Goal: Information Seeking & Learning: Learn about a topic

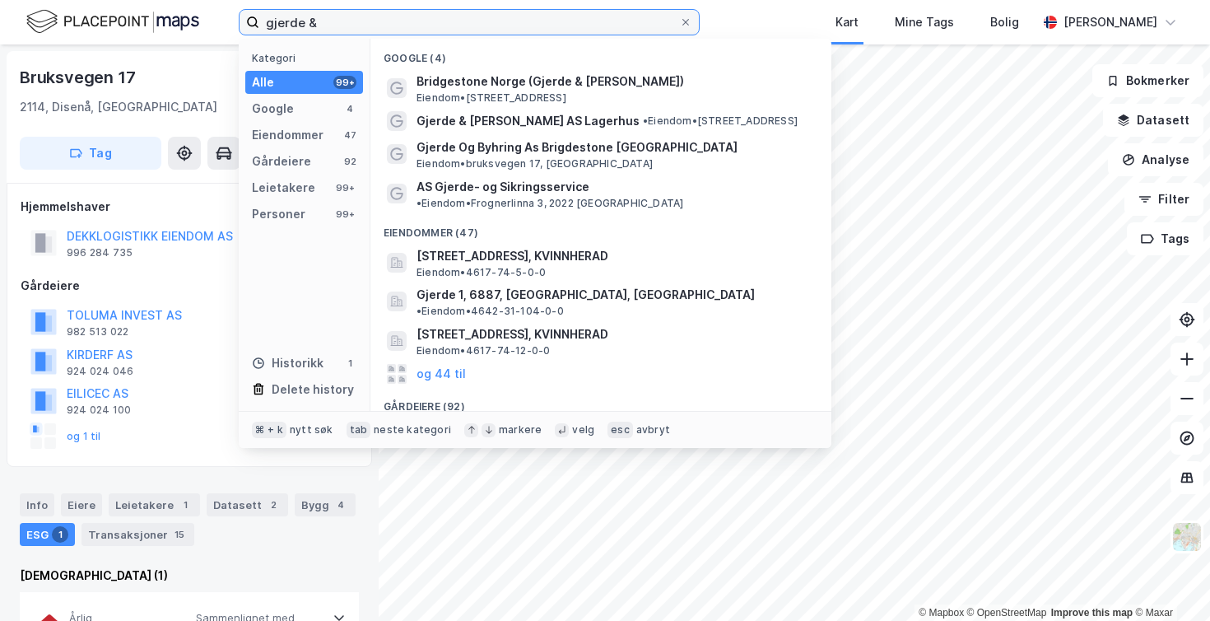
drag, startPoint x: 325, startPoint y: 20, endPoint x: 244, endPoint y: 25, distance: 81.6
click at [244, 25] on label "gjerde &" at bounding box center [469, 22] width 461 height 26
click at [259, 25] on input "gjerde &" at bounding box center [469, 22] width 420 height 25
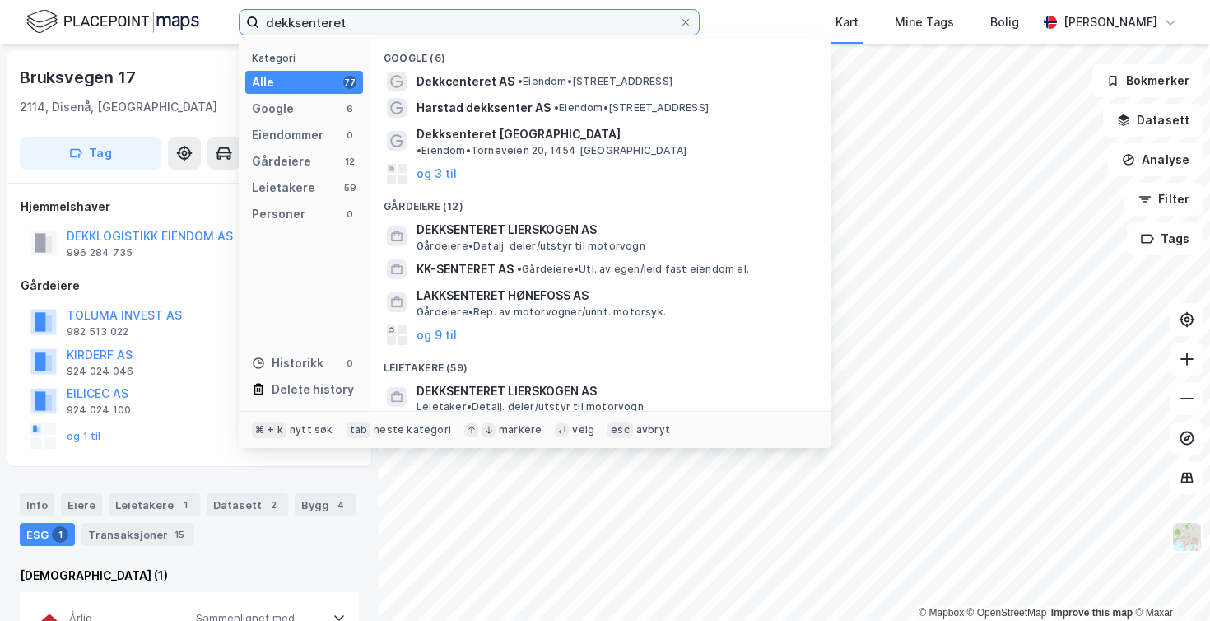
click at [302, 23] on input "dekksenteret" at bounding box center [469, 22] width 420 height 25
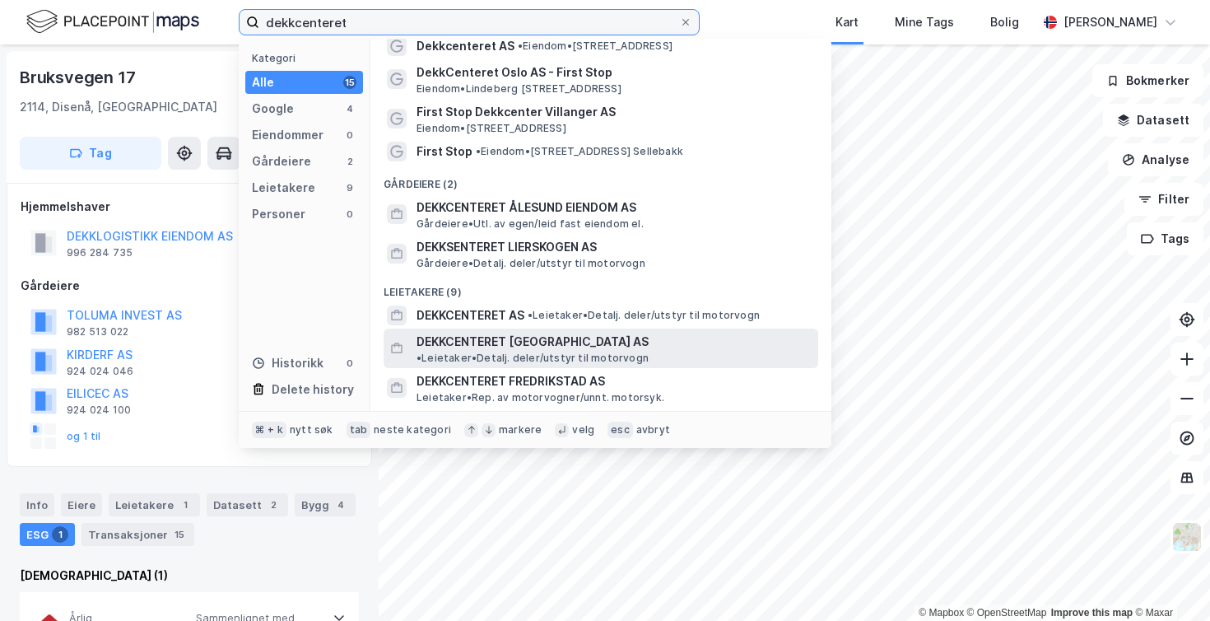
scroll to position [35, 0]
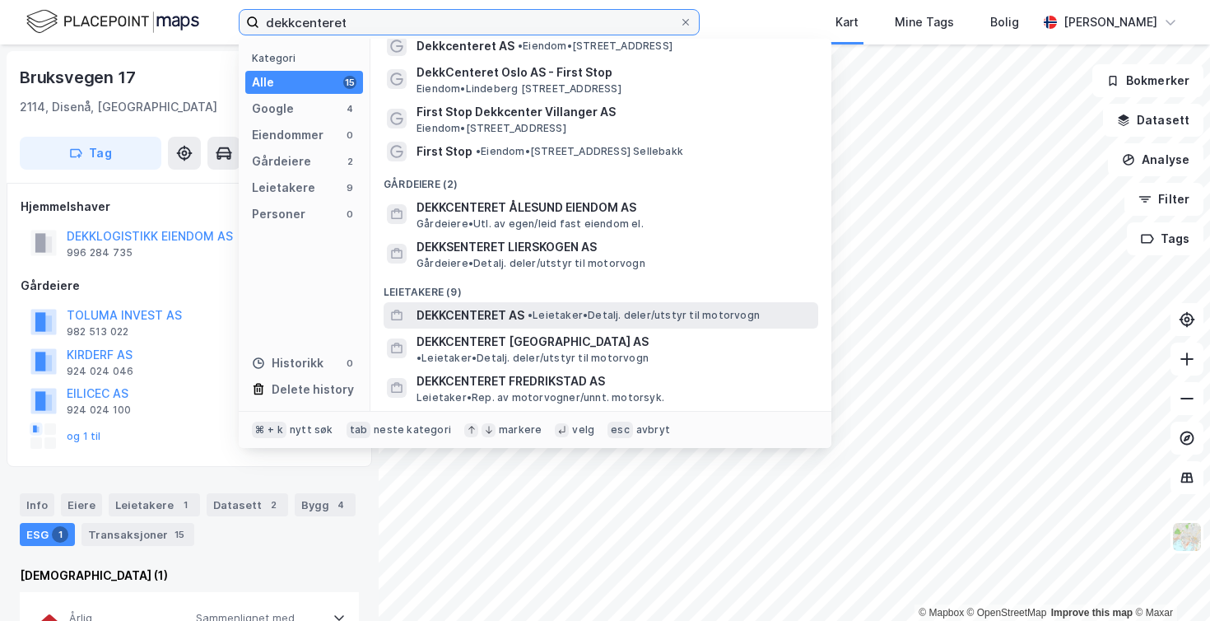
type input "dekkcenteret"
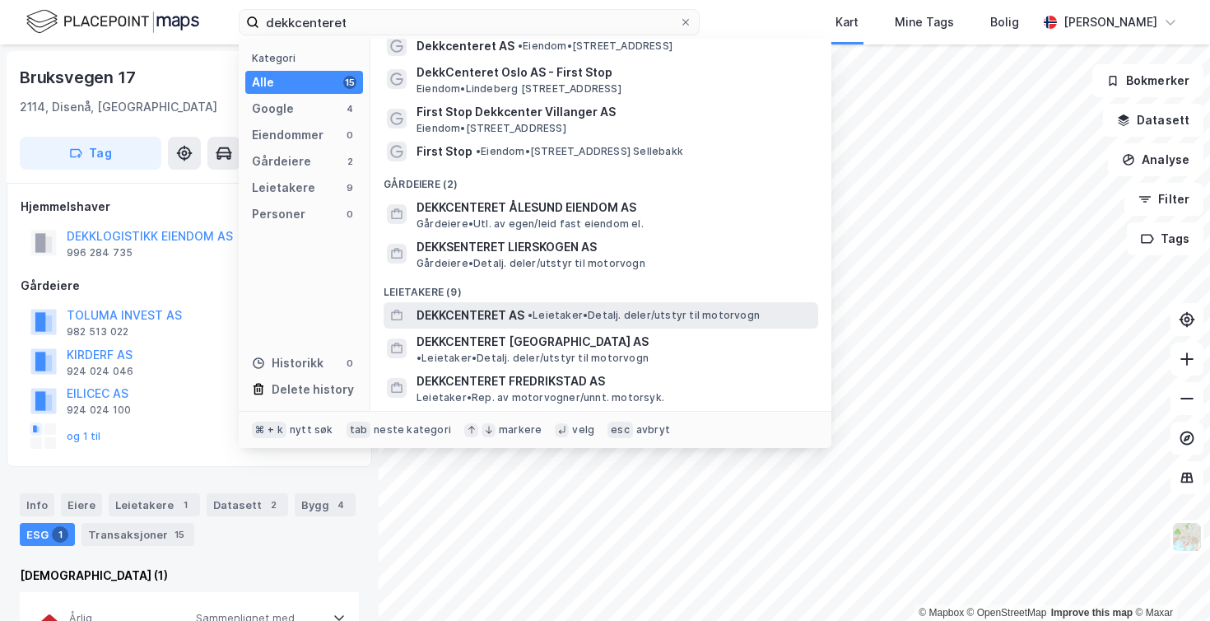
click at [479, 314] on span "DEKKCENTERET AS" at bounding box center [470, 315] width 108 height 20
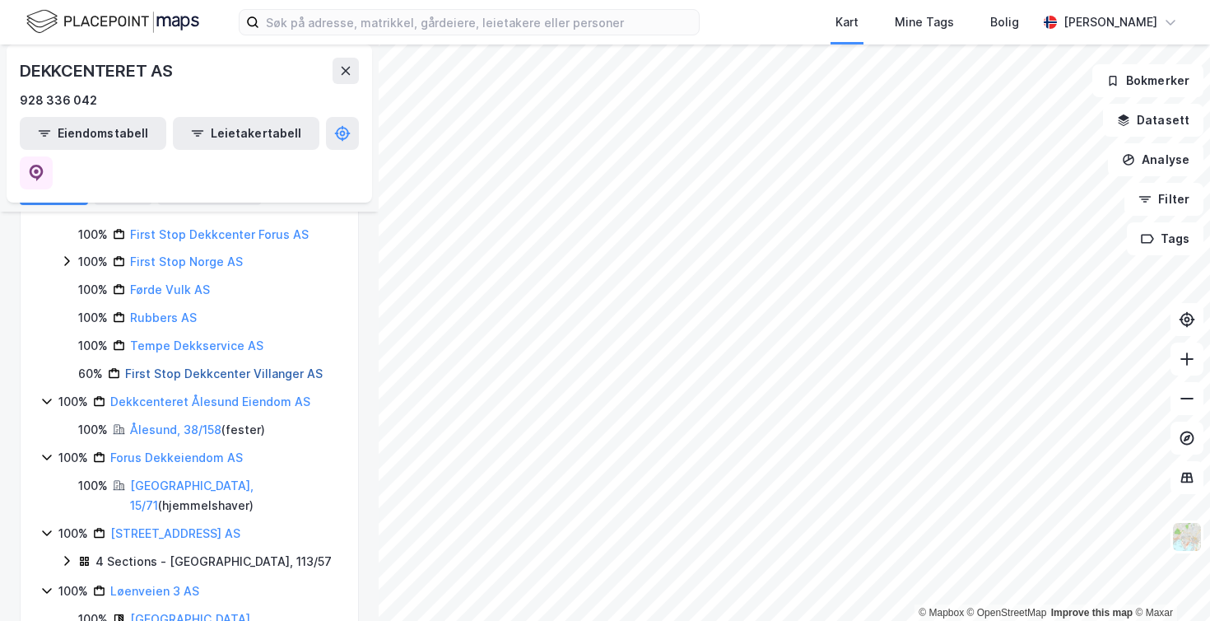
scroll to position [325, 0]
click at [1188, 401] on icon at bounding box center [1187, 398] width 16 height 16
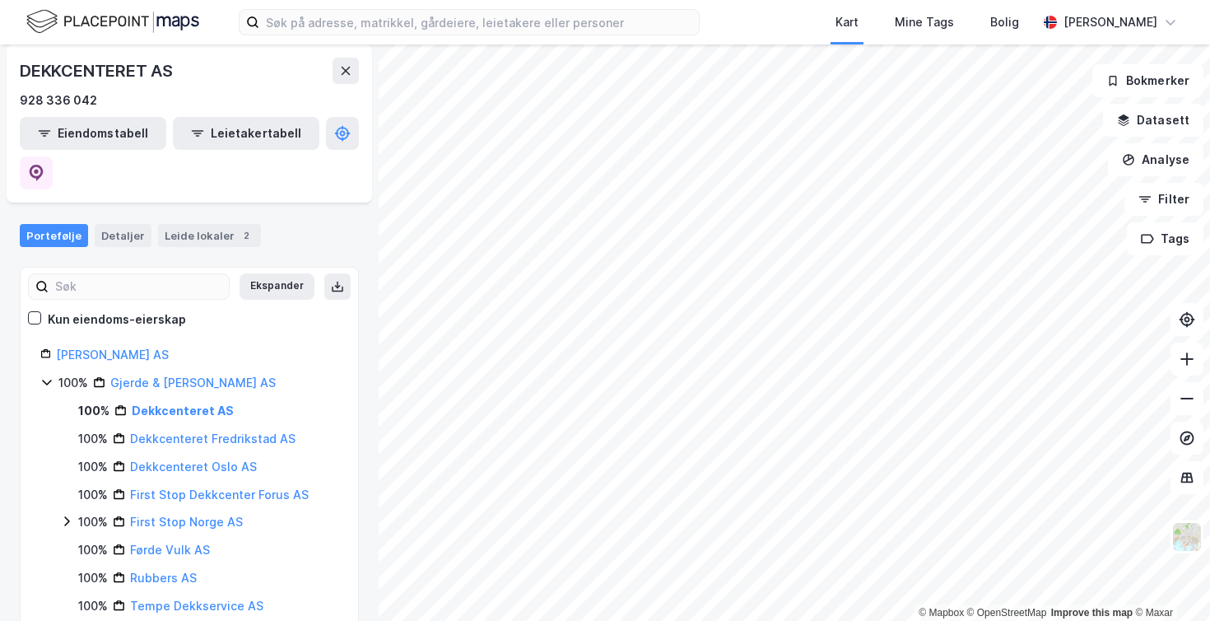
scroll to position [64, 0]
click at [209, 433] on link "Dekkcenteret Fredrikstad AS" at bounding box center [212, 440] width 165 height 14
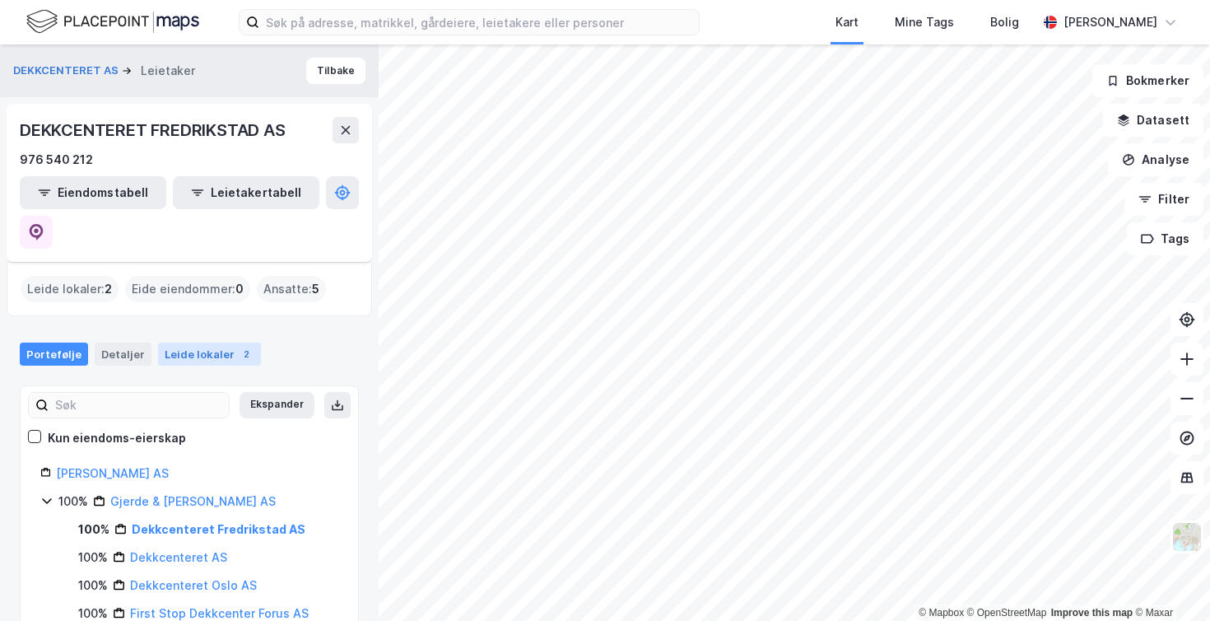
click at [200, 342] on div "Leide lokaler 2" at bounding box center [209, 353] width 103 height 23
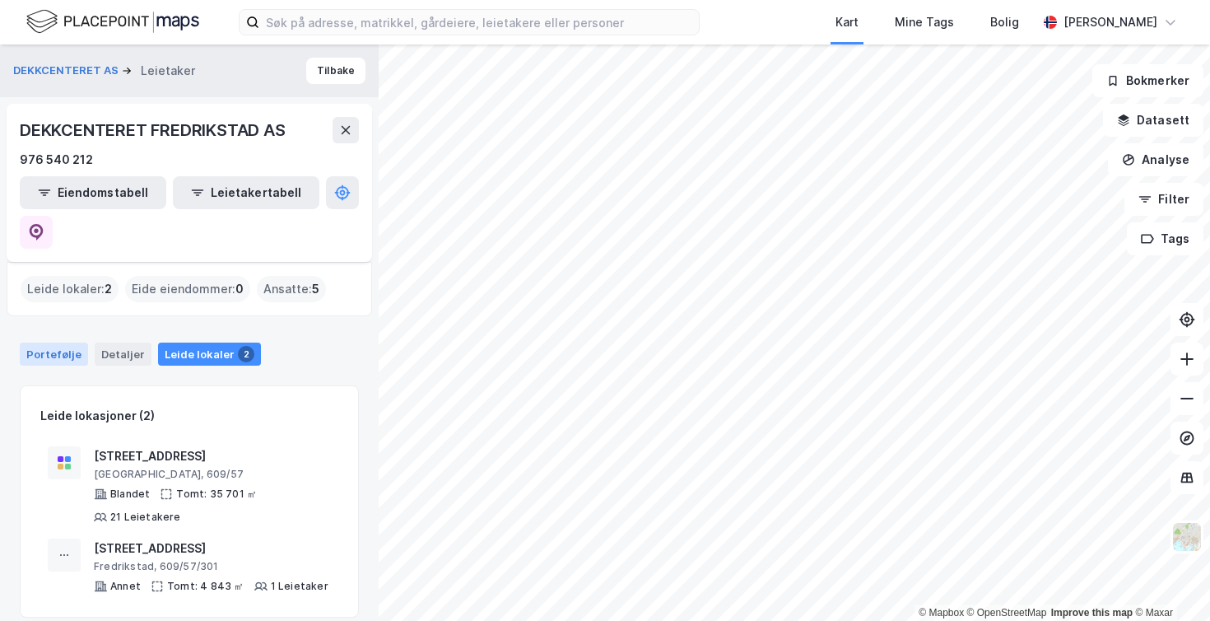
click at [53, 342] on div "Portefølje" at bounding box center [54, 353] width 68 height 23
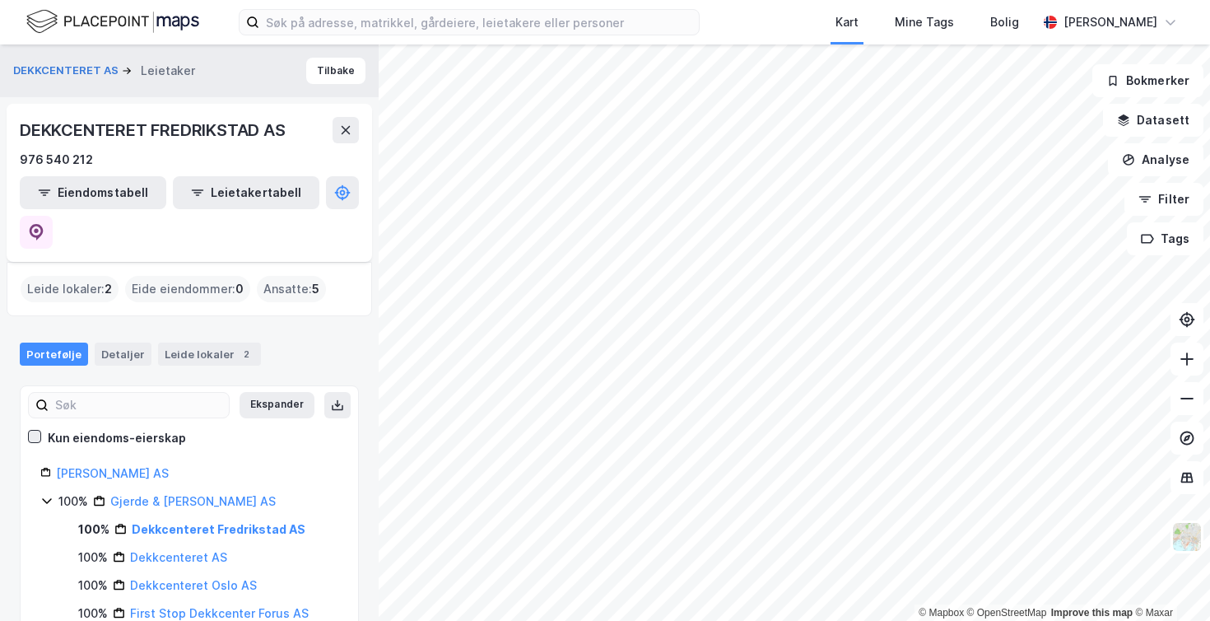
click at [34, 430] on icon at bounding box center [35, 436] width 12 height 12
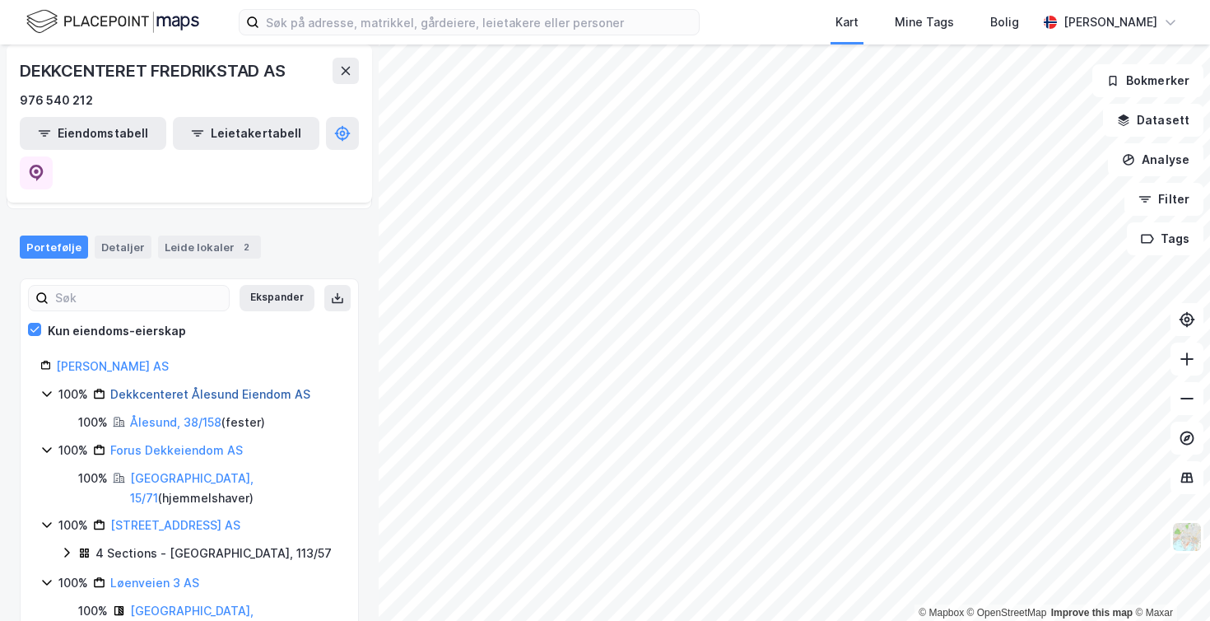
scroll to position [106, 0]
click at [156, 576] on link "Løenveien 3 AS" at bounding box center [154, 583] width 89 height 14
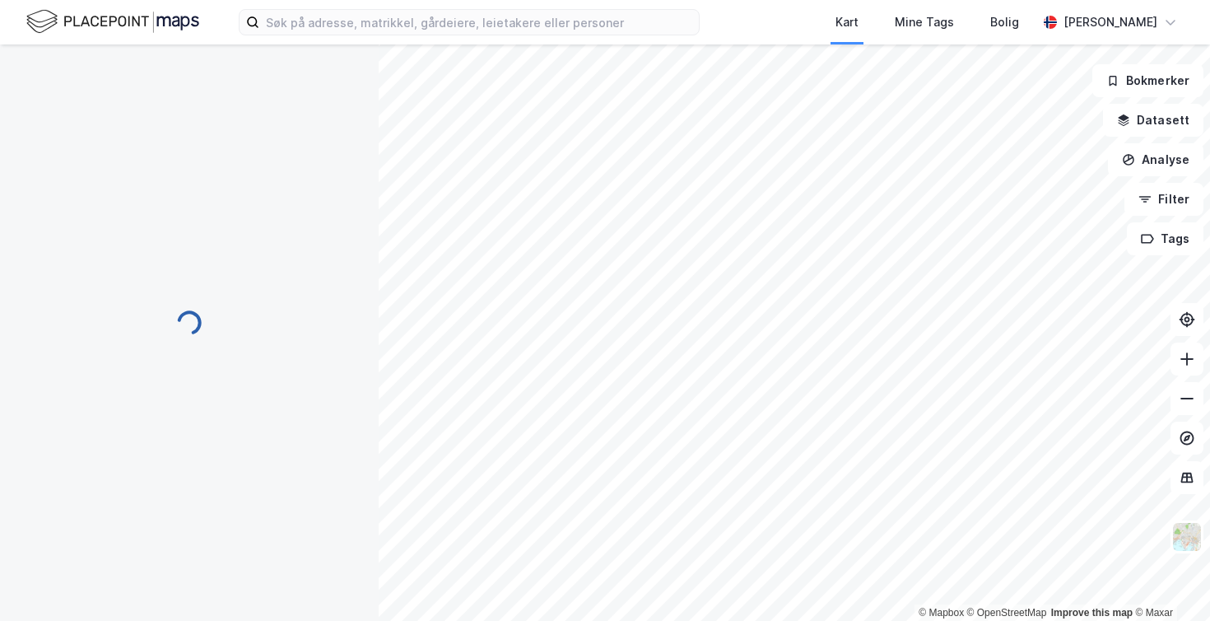
scroll to position [0, 0]
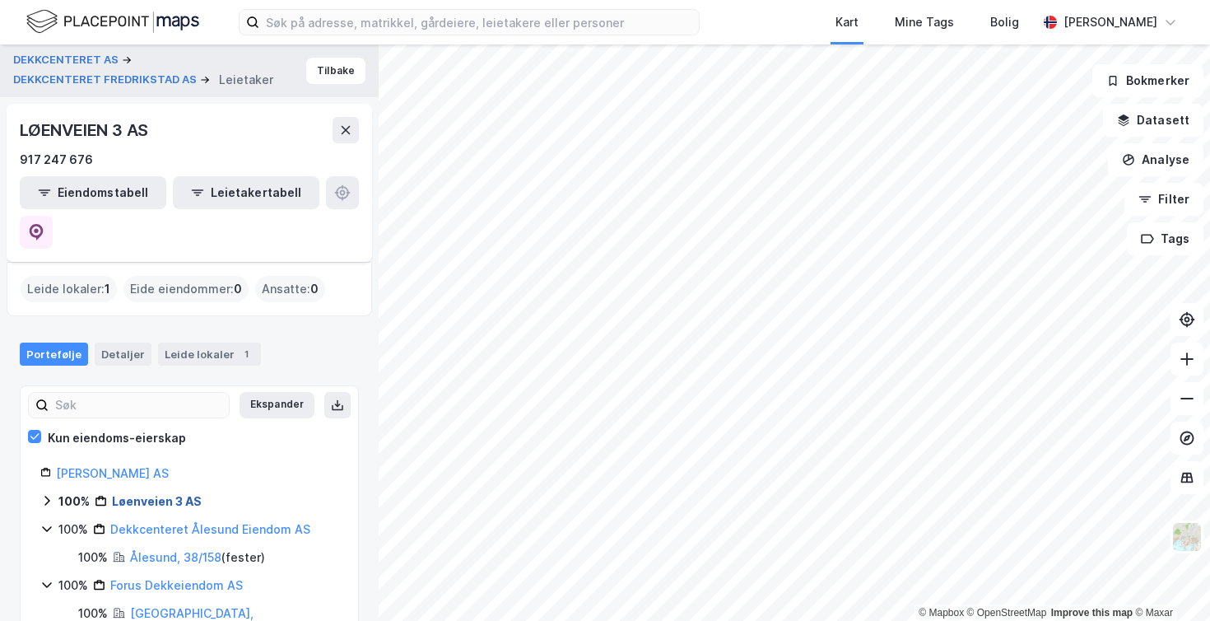
click at [154, 494] on link "Løenveien 3 AS" at bounding box center [157, 501] width 90 height 14
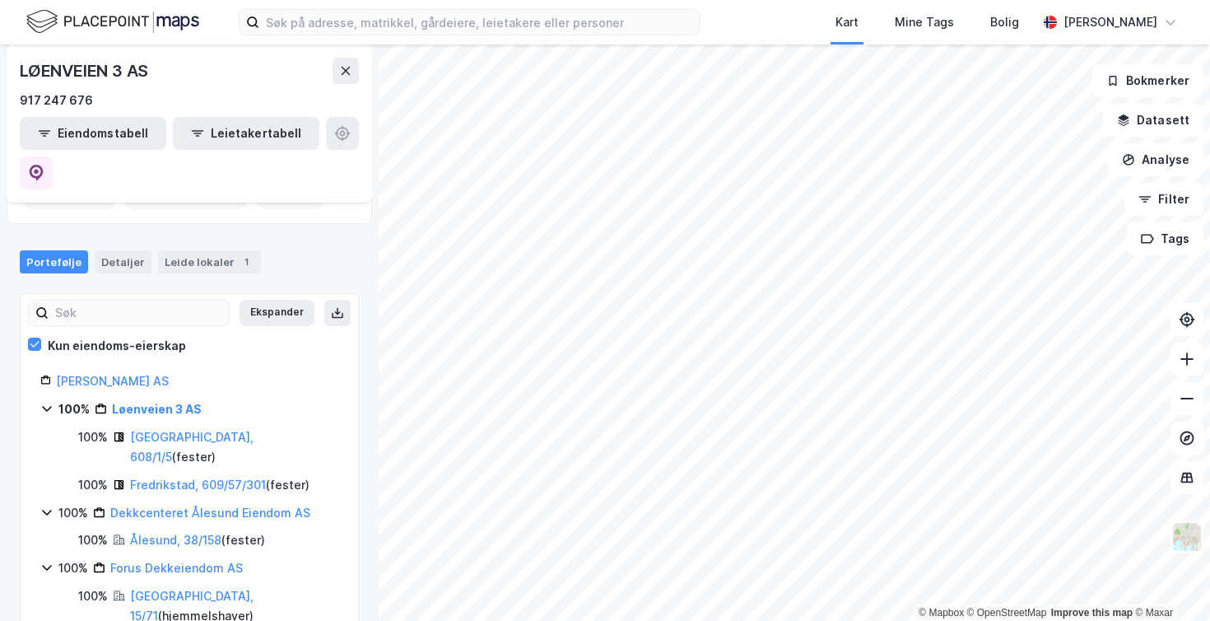
scroll to position [95, 0]
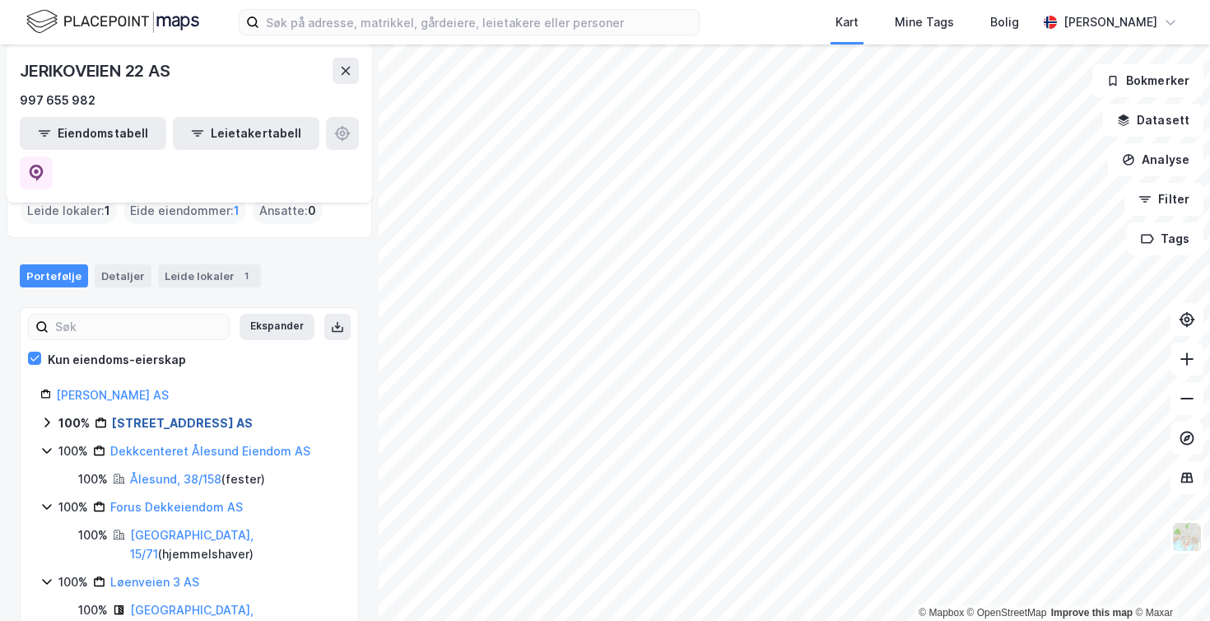
scroll to position [77, 0]
click at [147, 416] on link "[STREET_ADDRESS] AS" at bounding box center [182, 423] width 141 height 14
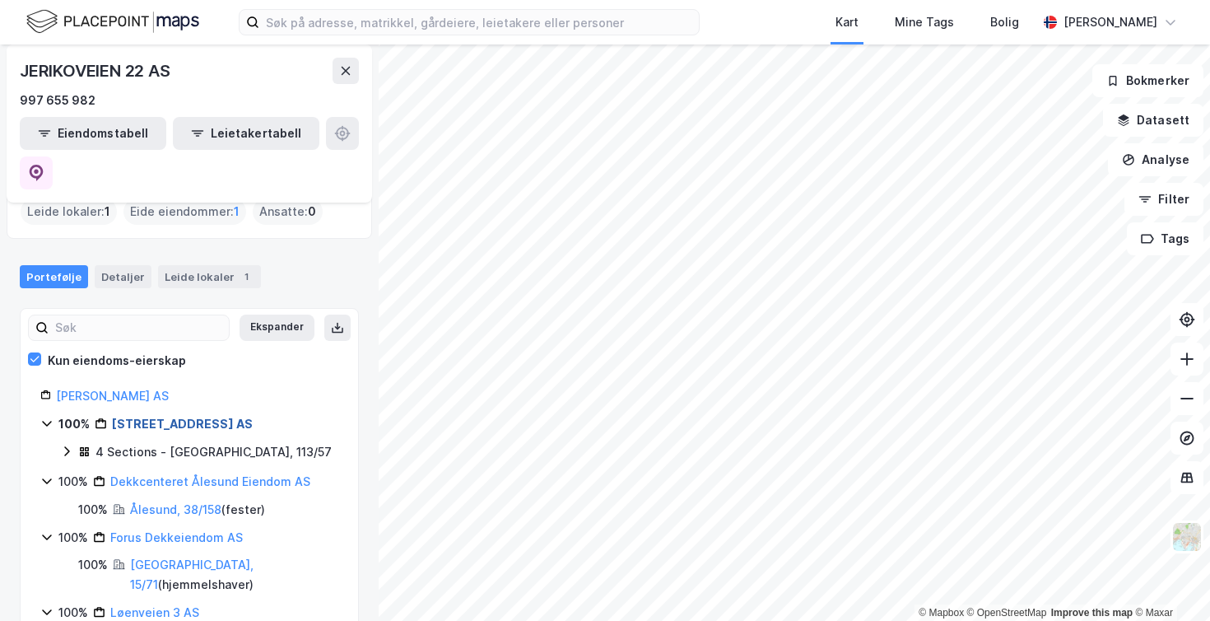
click at [147, 416] on link "[STREET_ADDRESS] AS" at bounding box center [182, 423] width 141 height 14
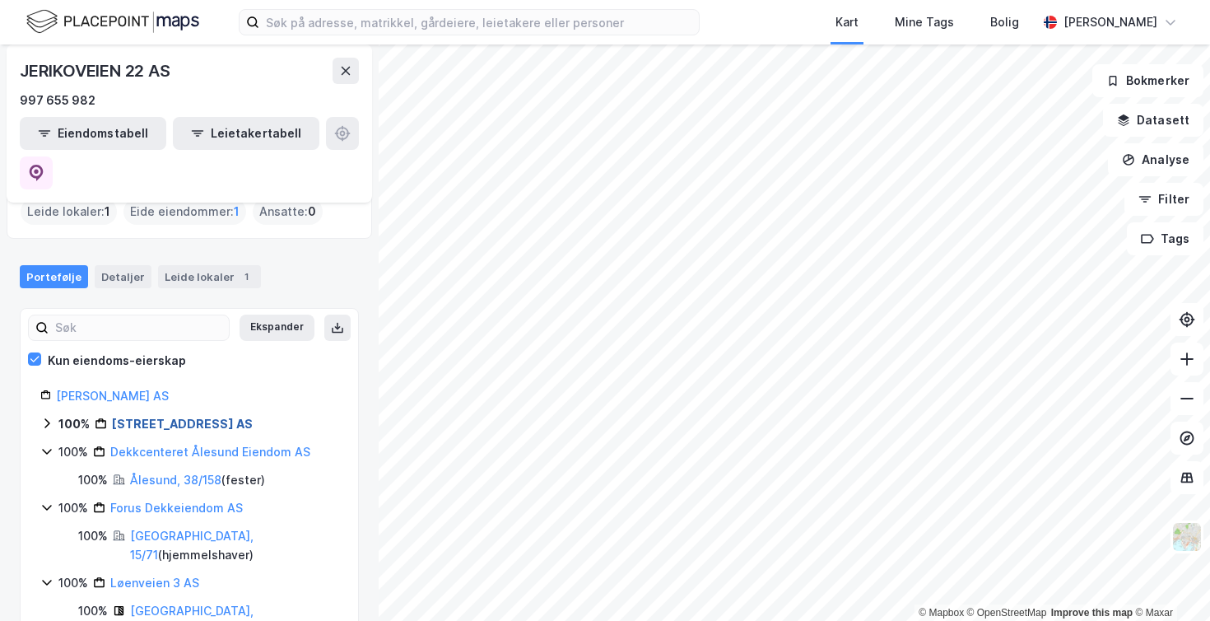
click at [147, 416] on link "Jerikoveien 22 AS" at bounding box center [182, 423] width 141 height 14
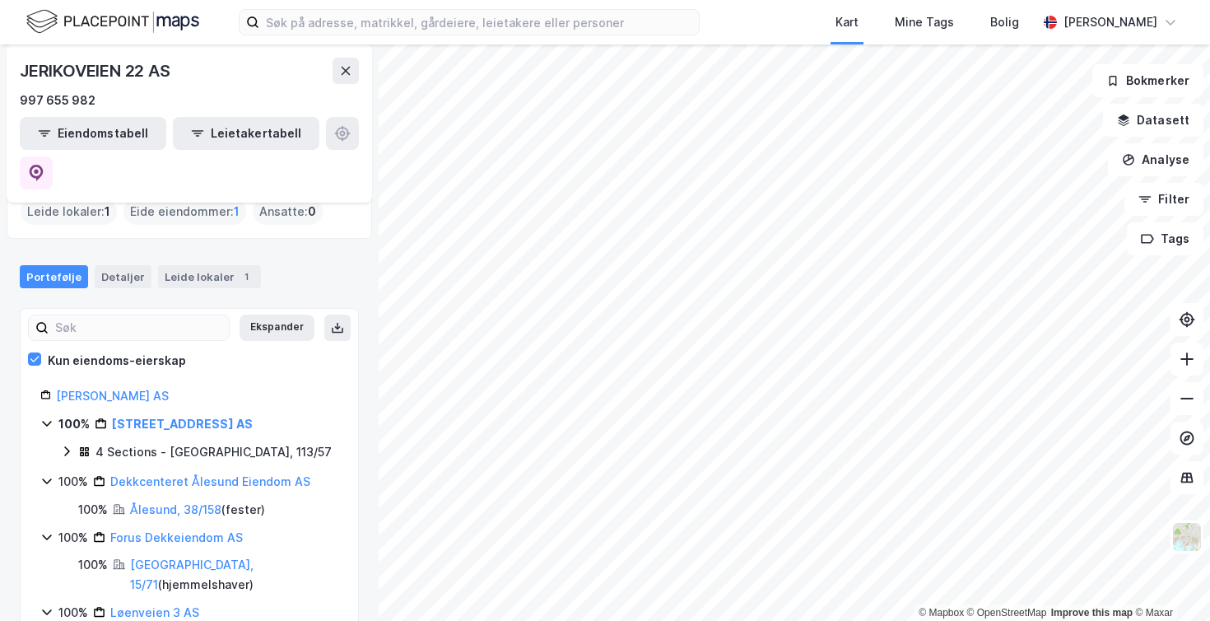
click at [127, 442] on div "4 Sections - Oslo, 113/57" at bounding box center [213, 452] width 236 height 20
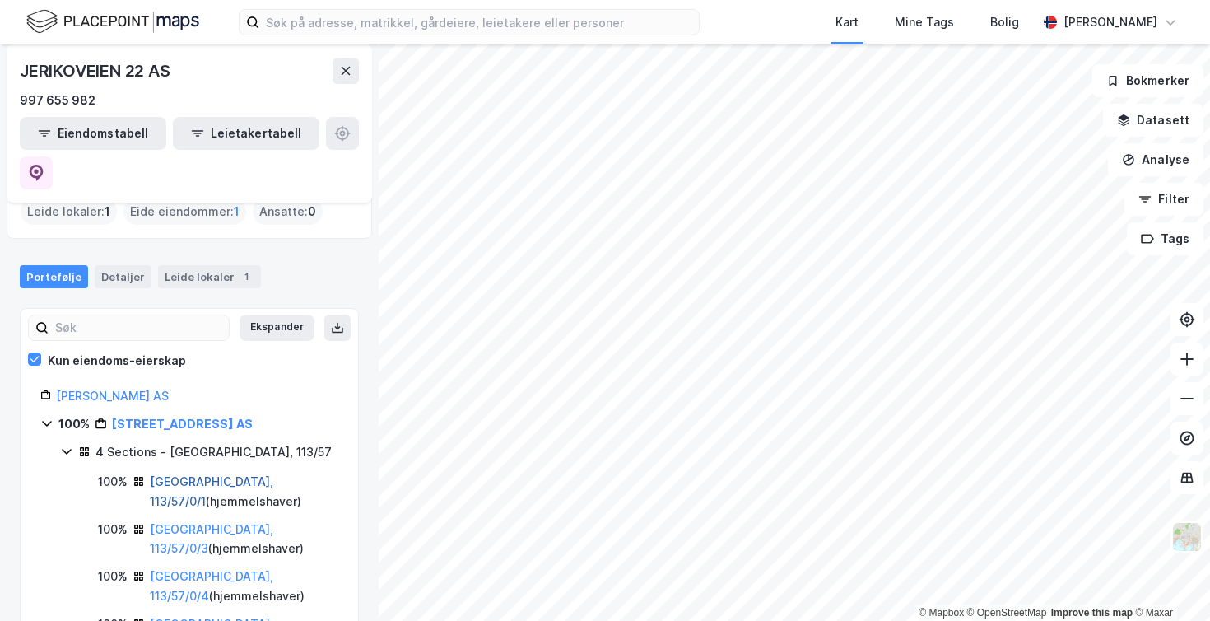
click at [160, 474] on link "Oslo, 113/57/0/1" at bounding box center [211, 491] width 123 height 34
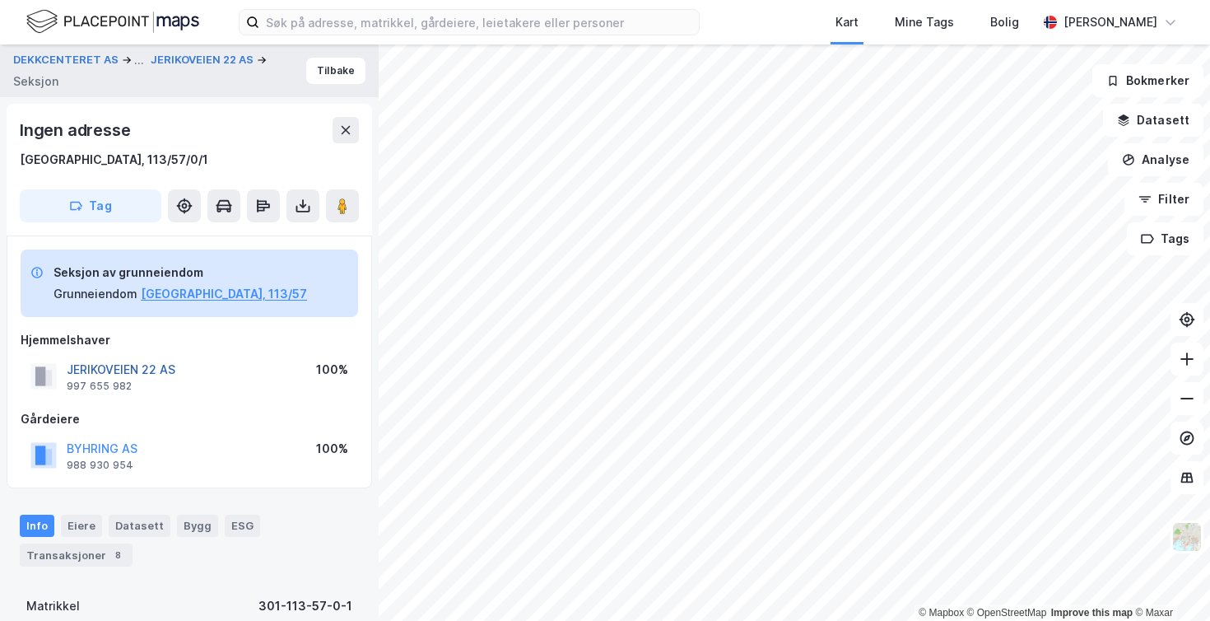
click at [0, 0] on button "JERIKOVEIEN 22 AS" at bounding box center [0, 0] width 0 height 0
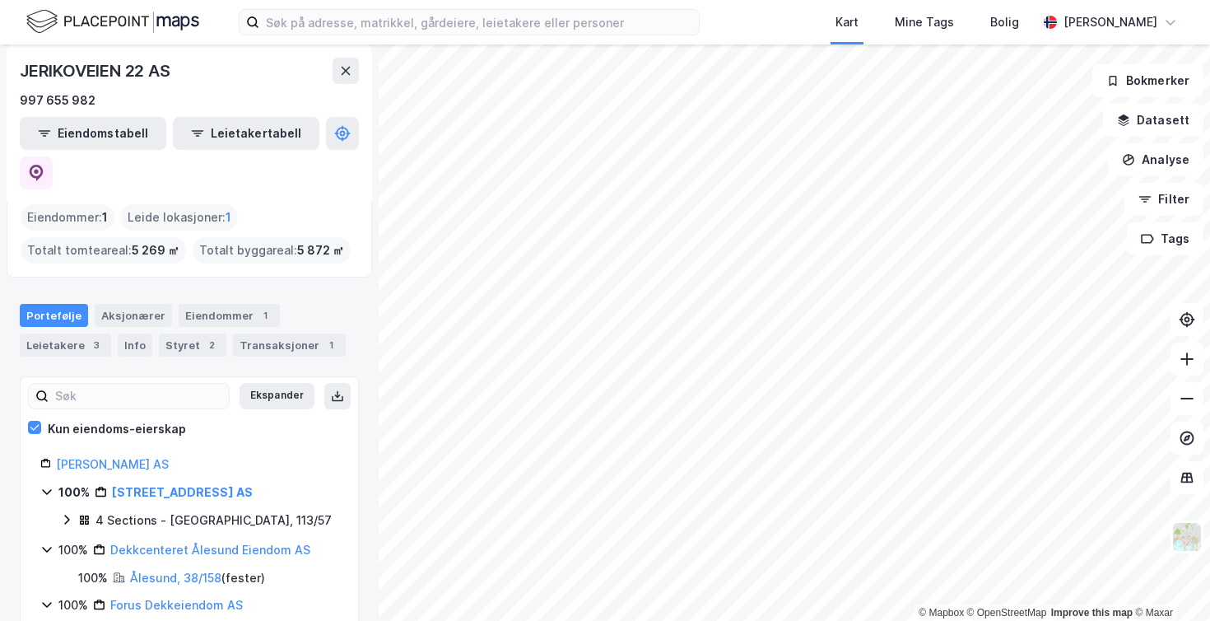
scroll to position [81, 0]
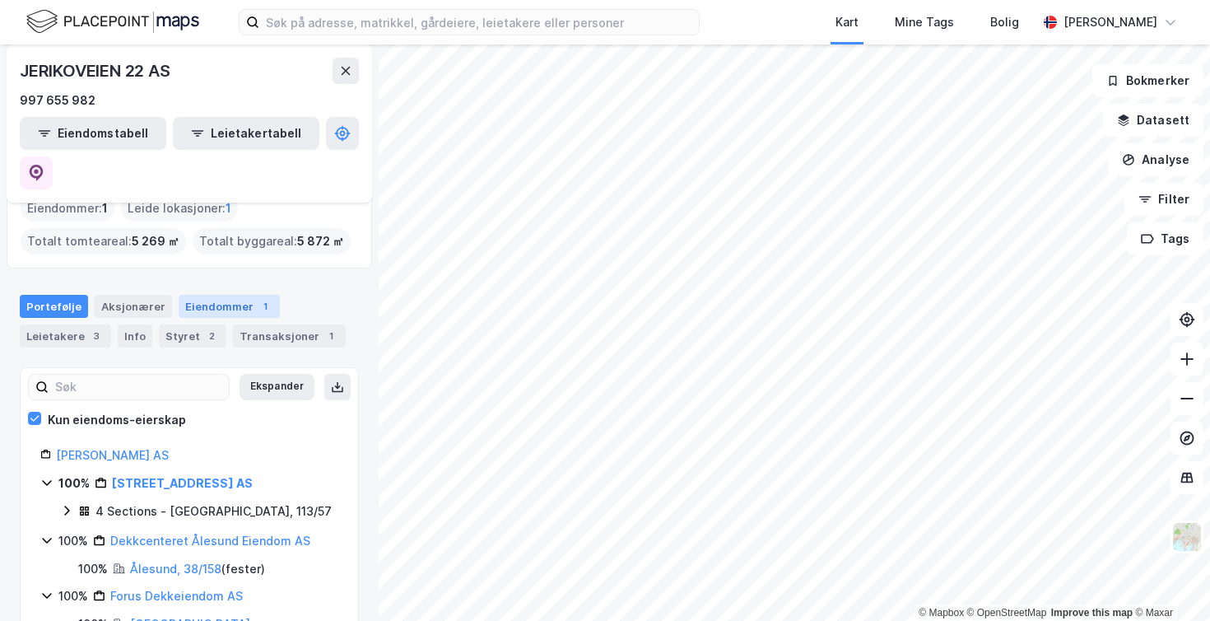
click at [213, 295] on div "Eiendommer 1" at bounding box center [229, 306] width 101 height 23
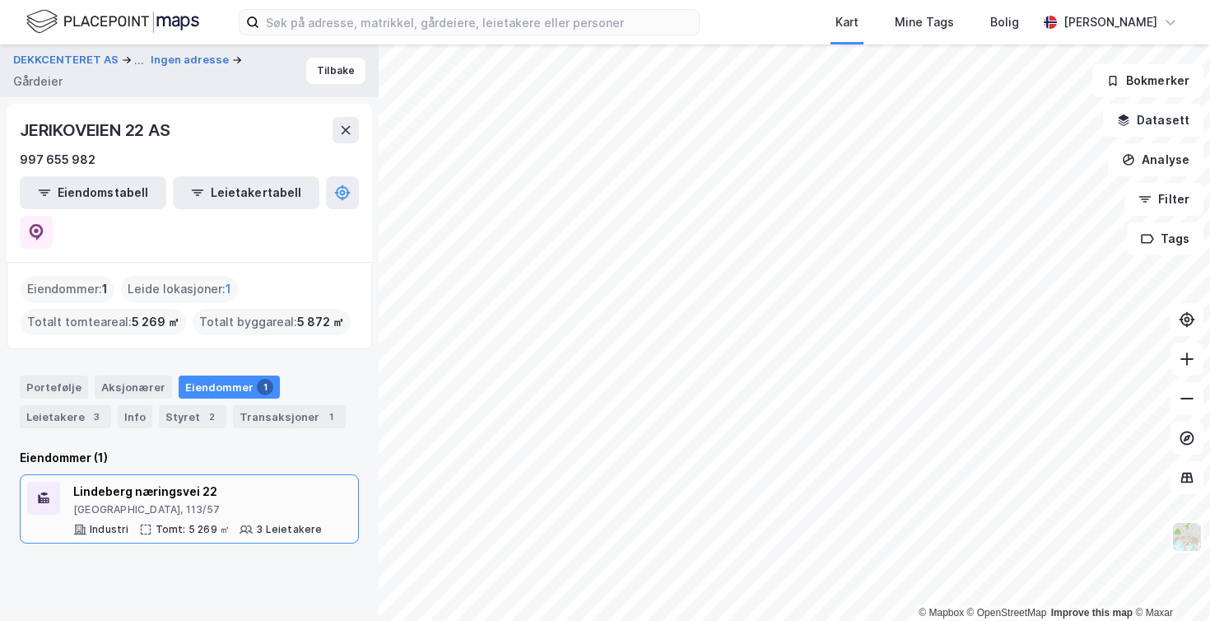
click at [114, 482] on div "Lindeberg næringsvei 22" at bounding box center [197, 492] width 249 height 20
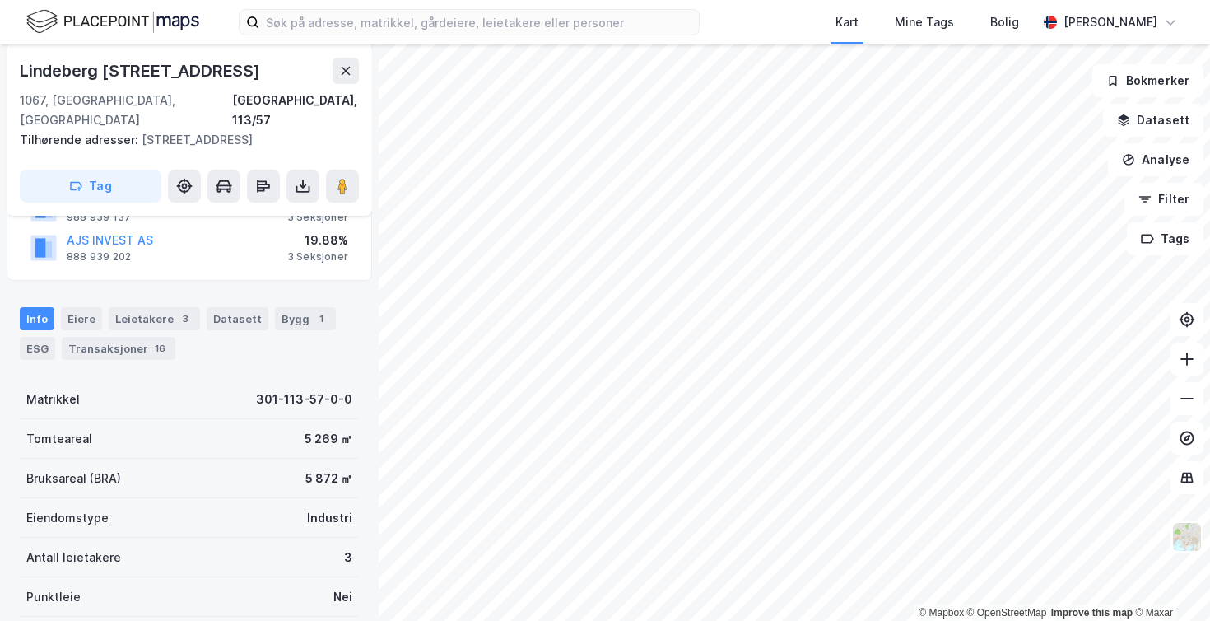
scroll to position [365, 0]
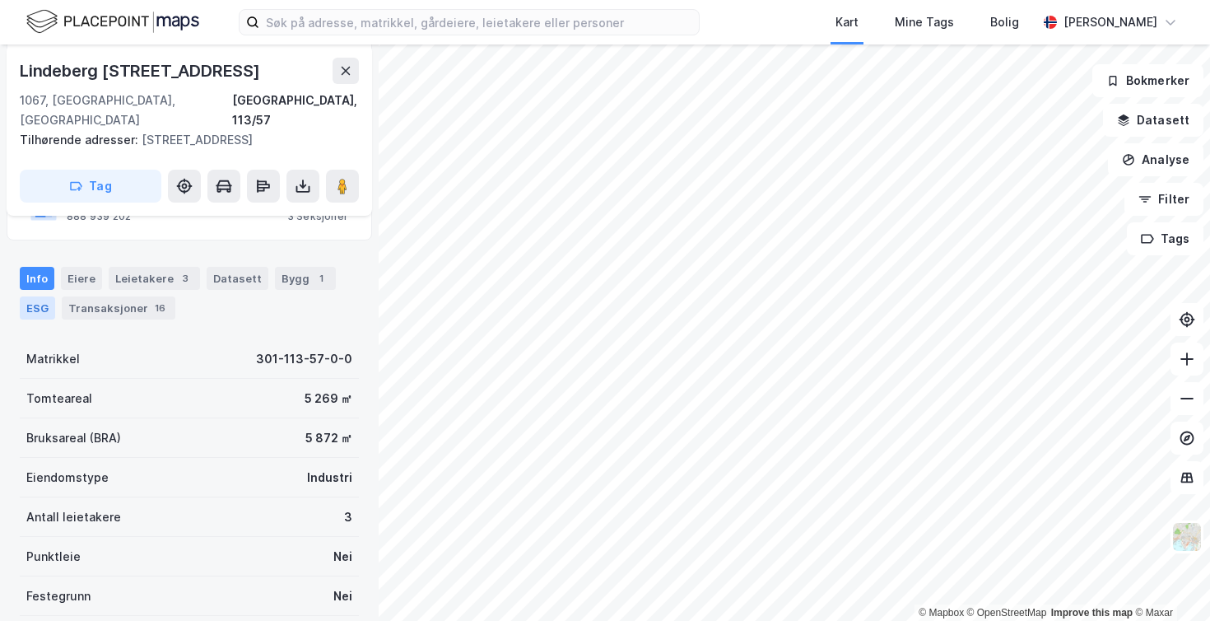
click at [37, 296] on div "ESG" at bounding box center [37, 307] width 35 height 23
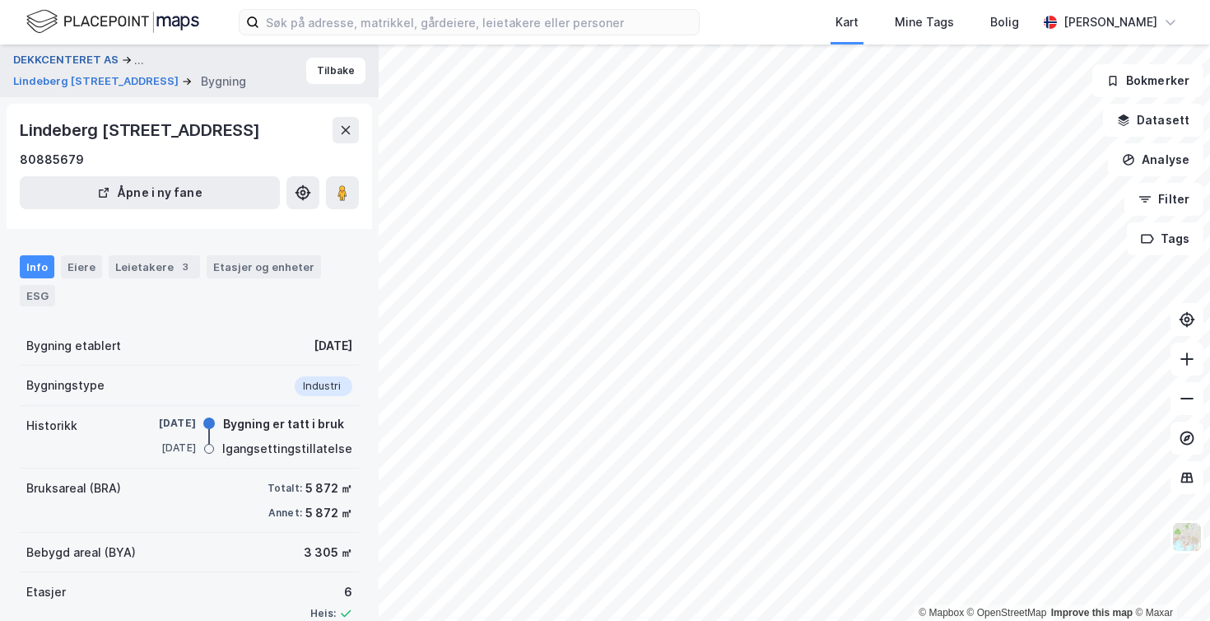
click at [90, 59] on button "DEKKCENTERET AS" at bounding box center [67, 60] width 109 height 20
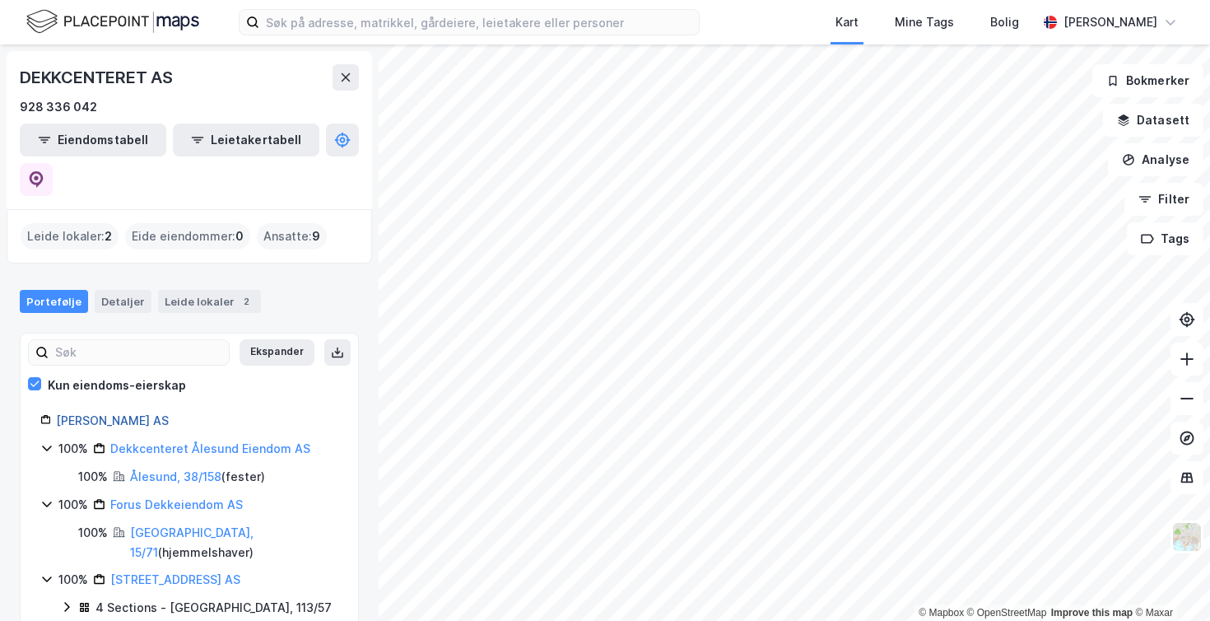
click at [75, 413] on link "Byhring AS" at bounding box center [112, 420] width 113 height 14
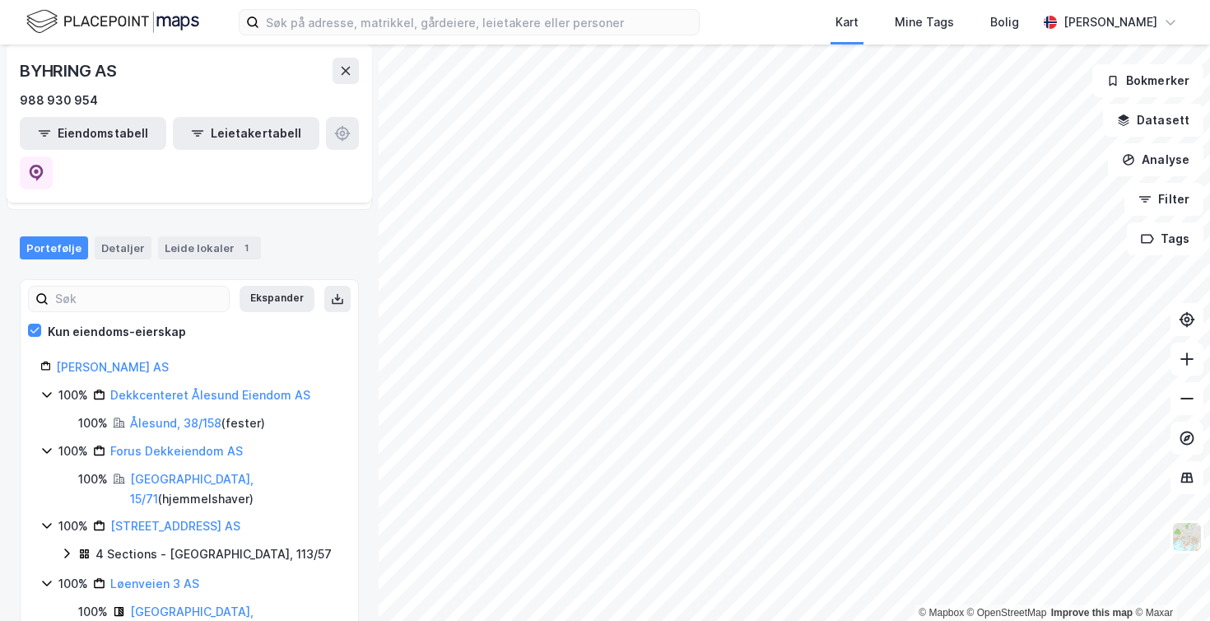
click at [72, 547] on icon at bounding box center [66, 553] width 13 height 13
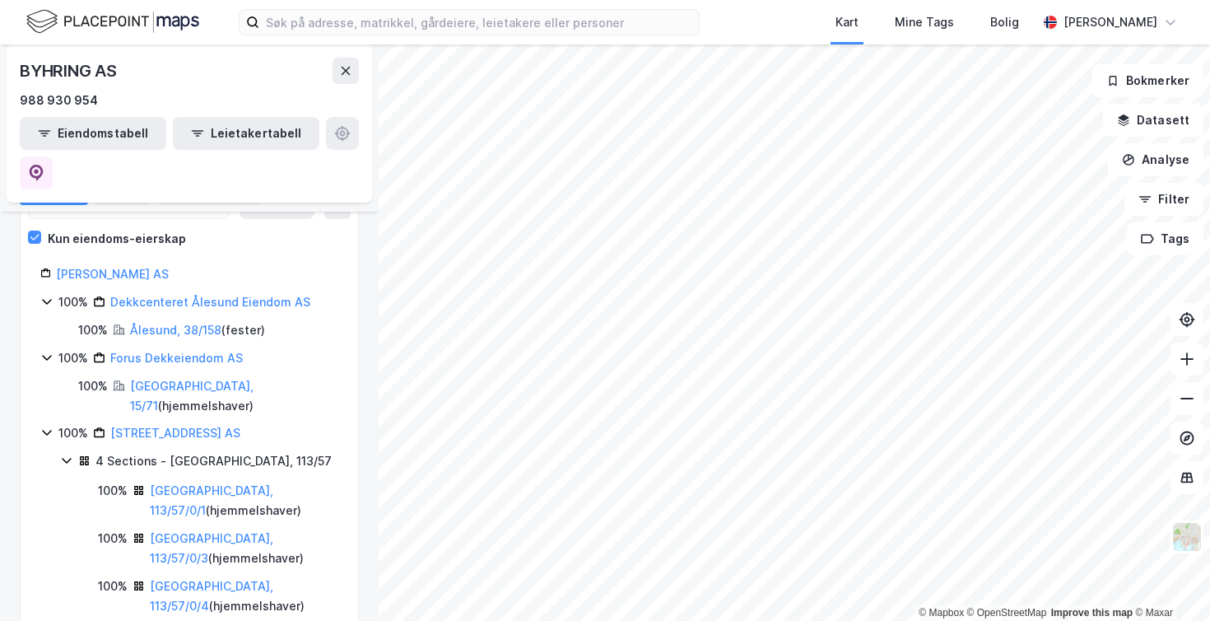
scroll to position [202, 0]
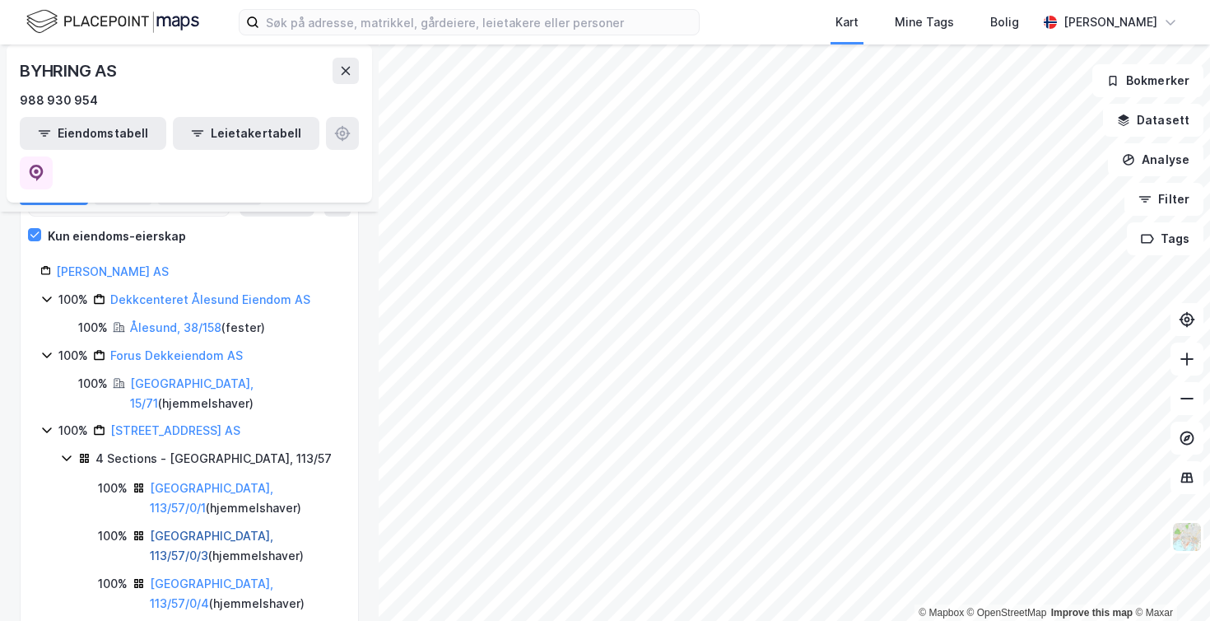
click at [183, 528] on link "Oslo, 113/57/0/3" at bounding box center [211, 545] width 123 height 34
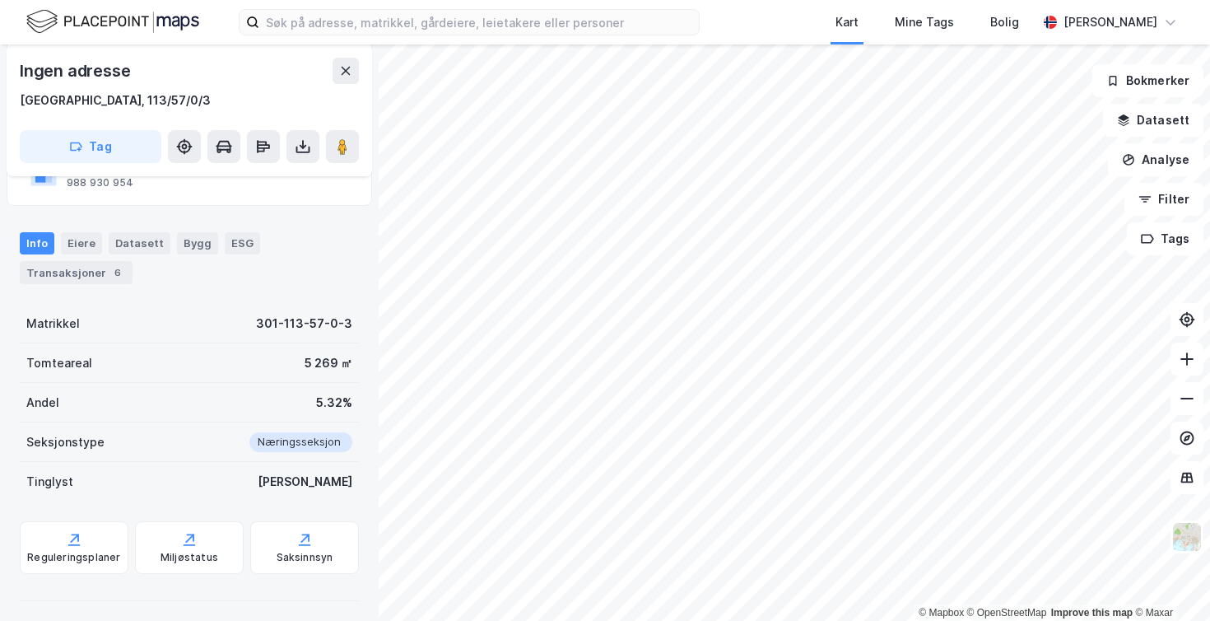
scroll to position [282, 0]
click at [234, 235] on div "ESG" at bounding box center [242, 243] width 35 height 21
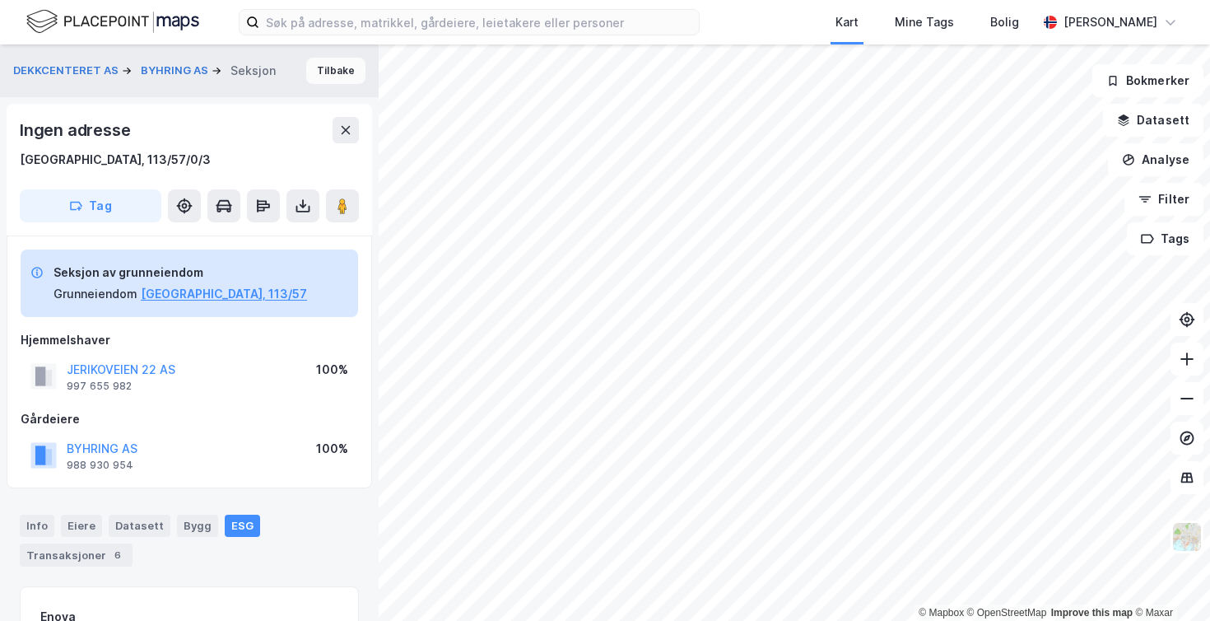
click at [332, 68] on button "Tilbake" at bounding box center [335, 71] width 59 height 26
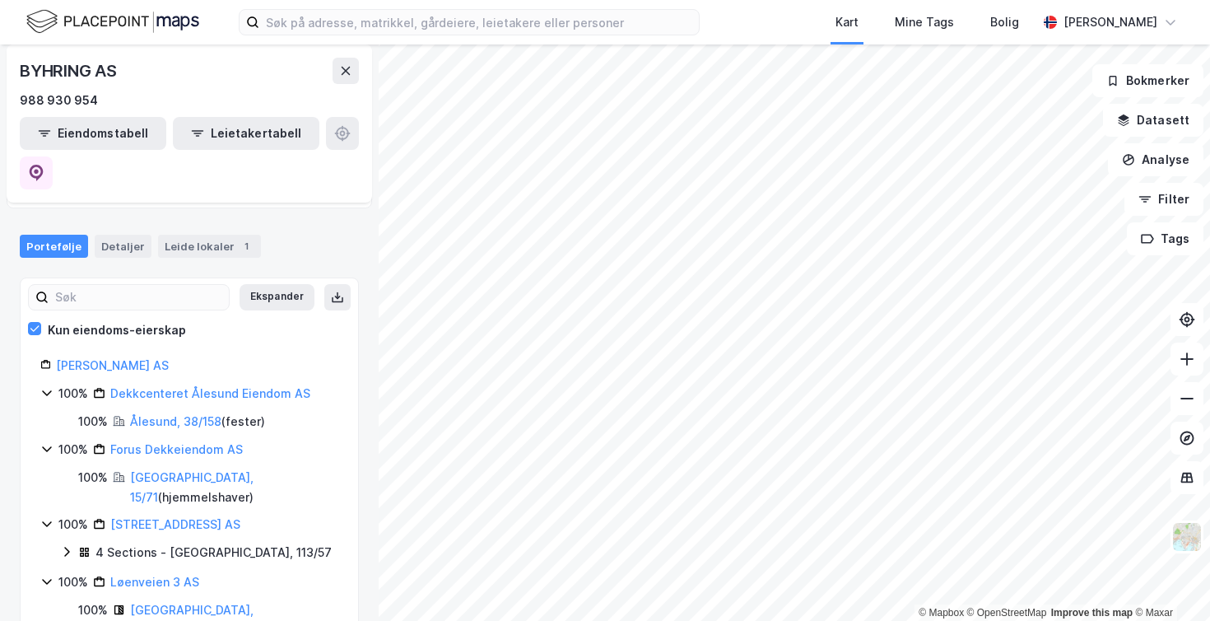
scroll to position [106, 0]
click at [81, 360] on link "Byhring AS" at bounding box center [112, 367] width 113 height 14
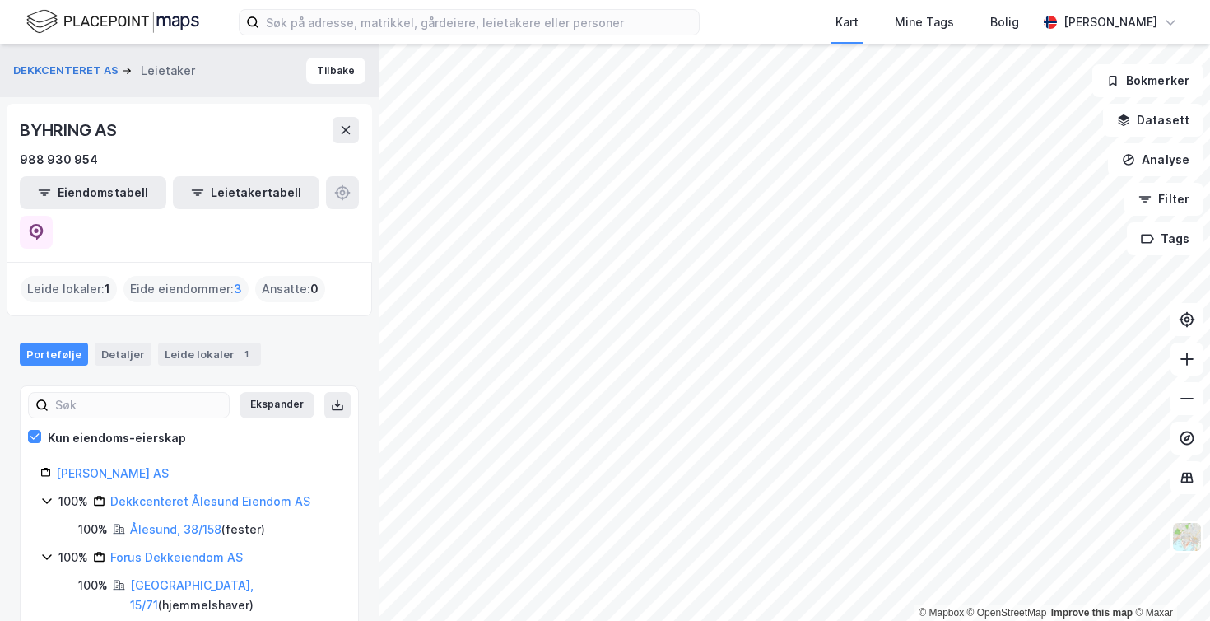
scroll to position [0, 0]
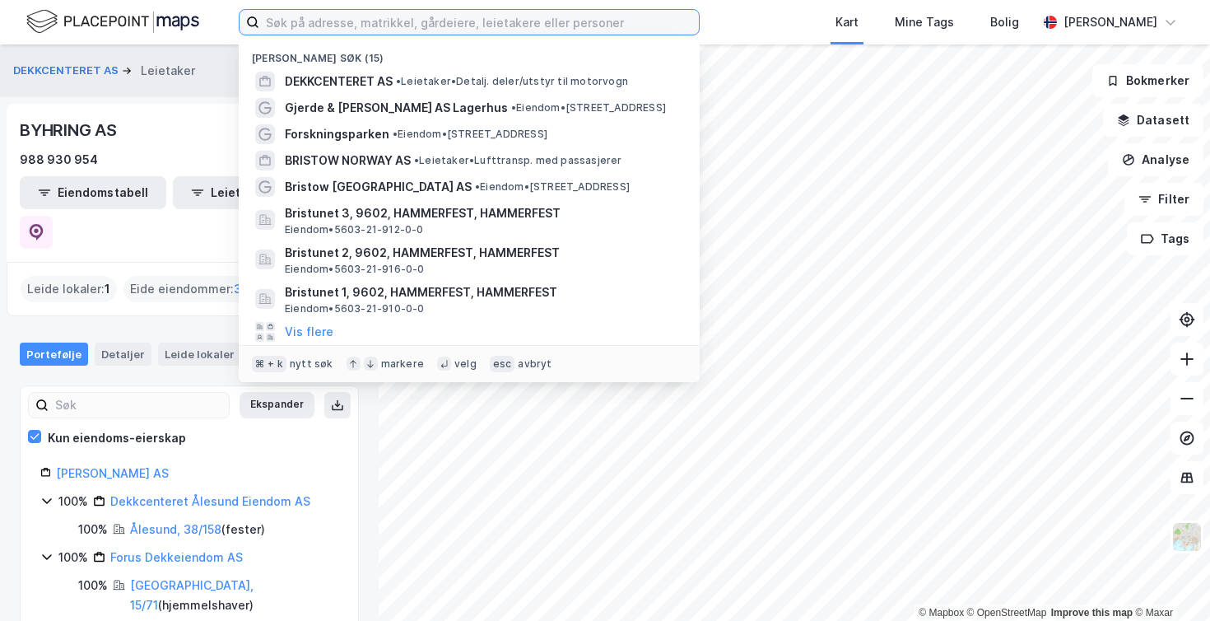
click at [319, 12] on input at bounding box center [479, 22] width 440 height 25
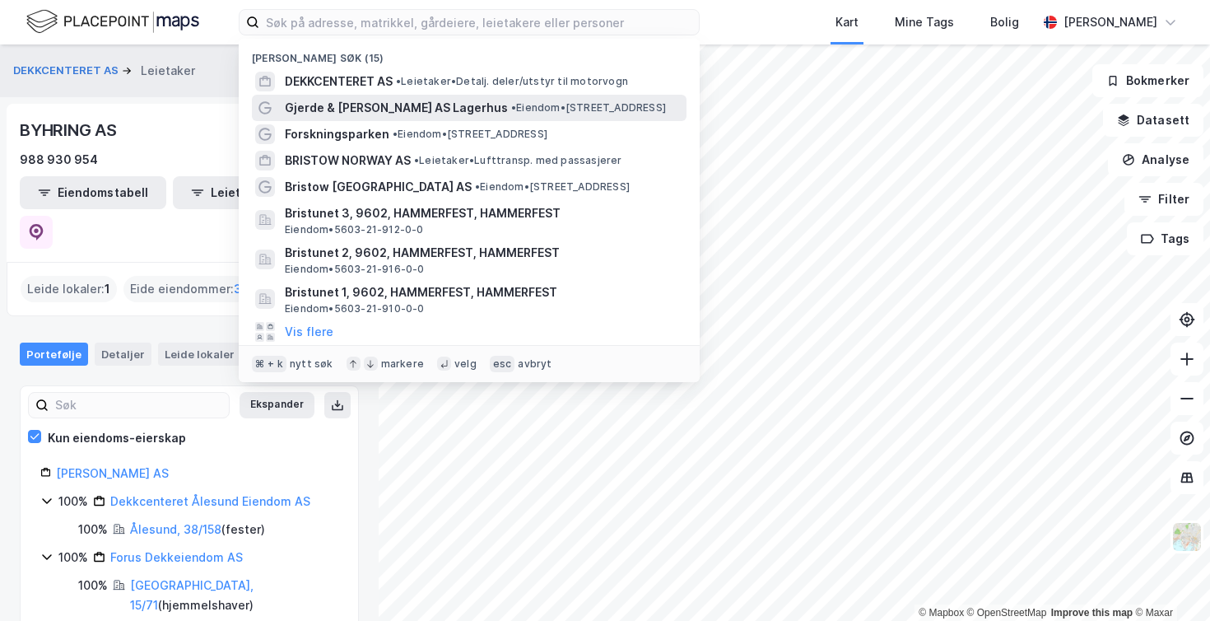
click at [316, 105] on span "Gjerde & [PERSON_NAME] AS Lagerhus" at bounding box center [396, 108] width 223 height 20
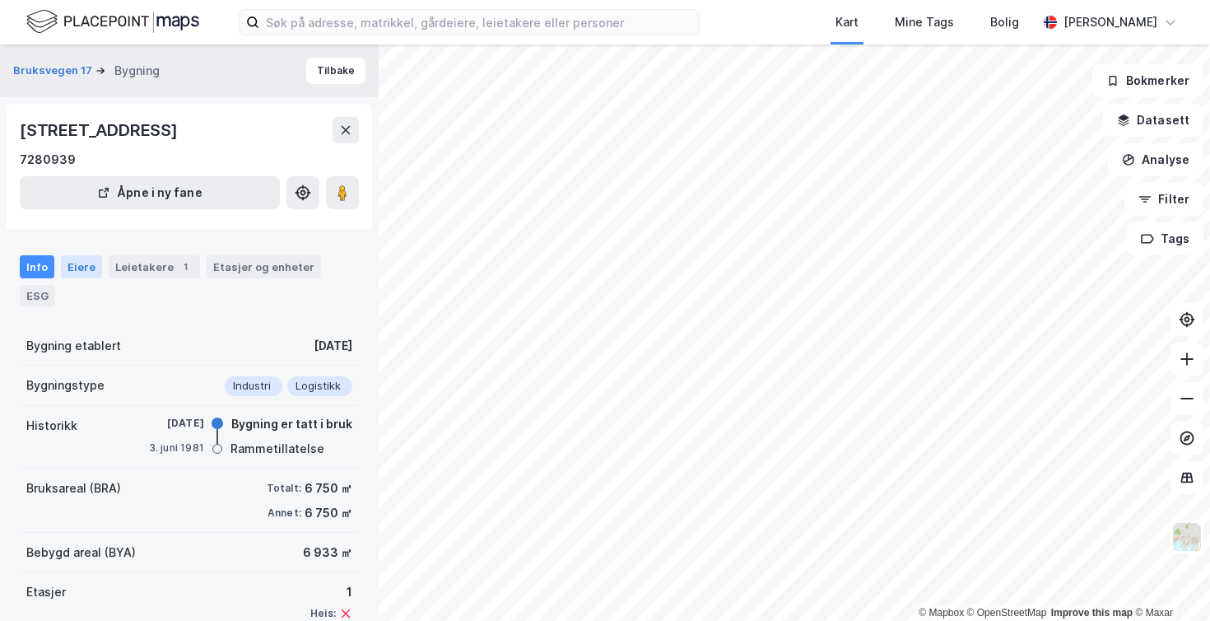
click at [80, 265] on div "Eiere" at bounding box center [81, 266] width 41 height 23
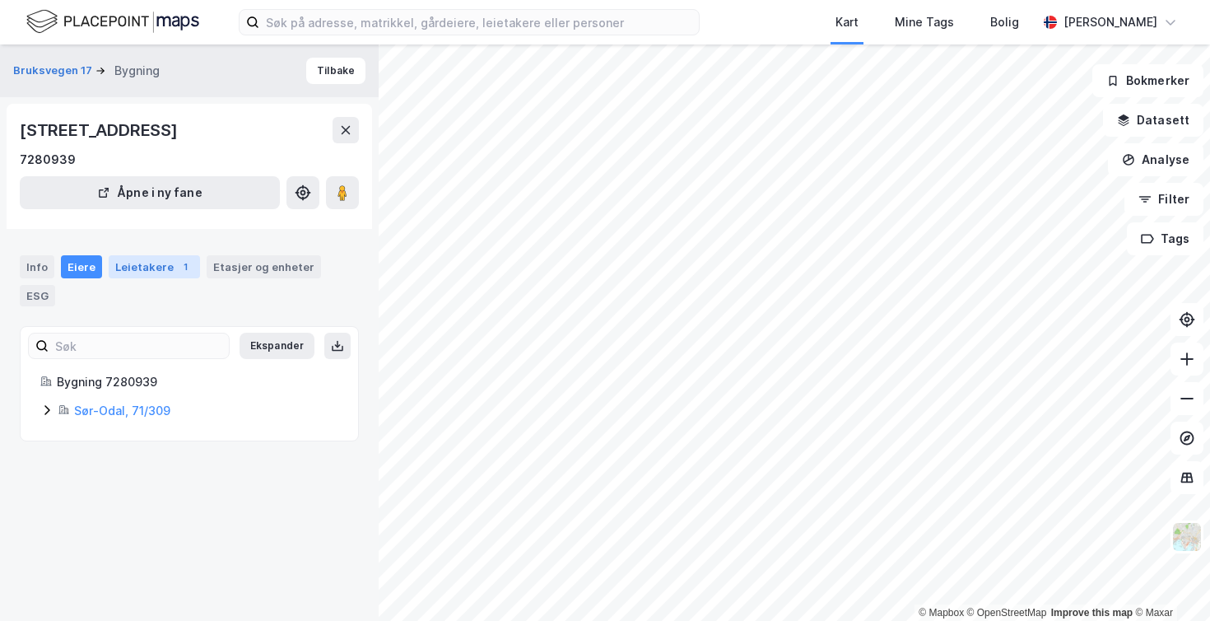
click at [140, 266] on div "Leietakere 1" at bounding box center [154, 266] width 91 height 23
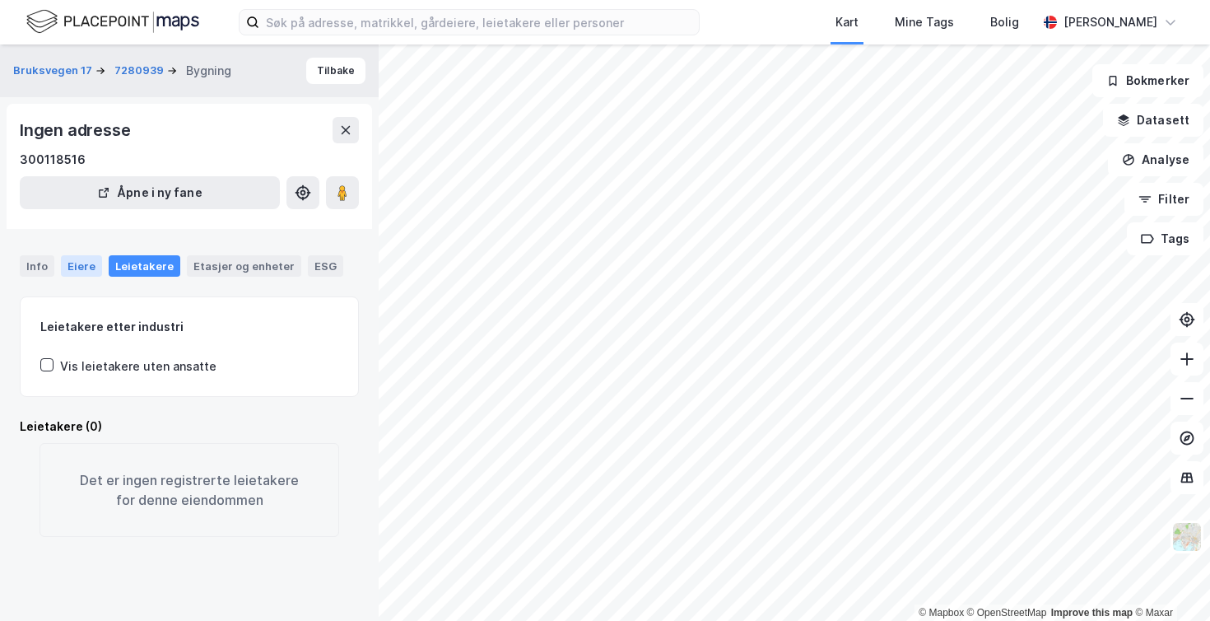
click at [65, 263] on div "Eiere" at bounding box center [81, 265] width 41 height 21
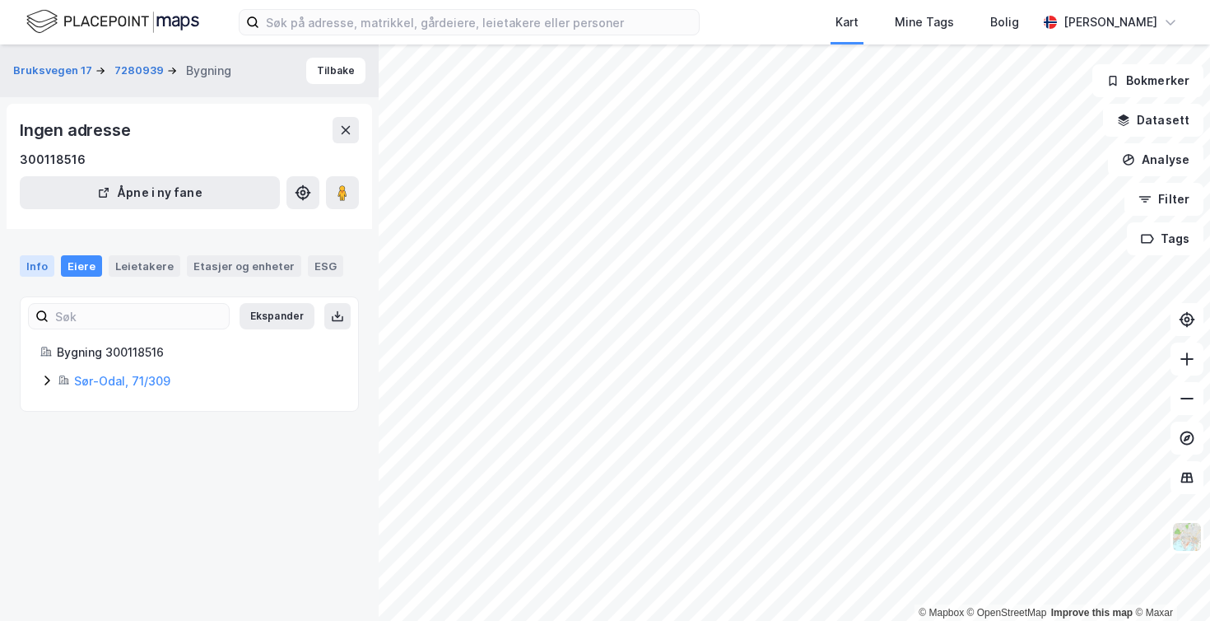
click at [39, 262] on div "Info" at bounding box center [37, 265] width 35 height 21
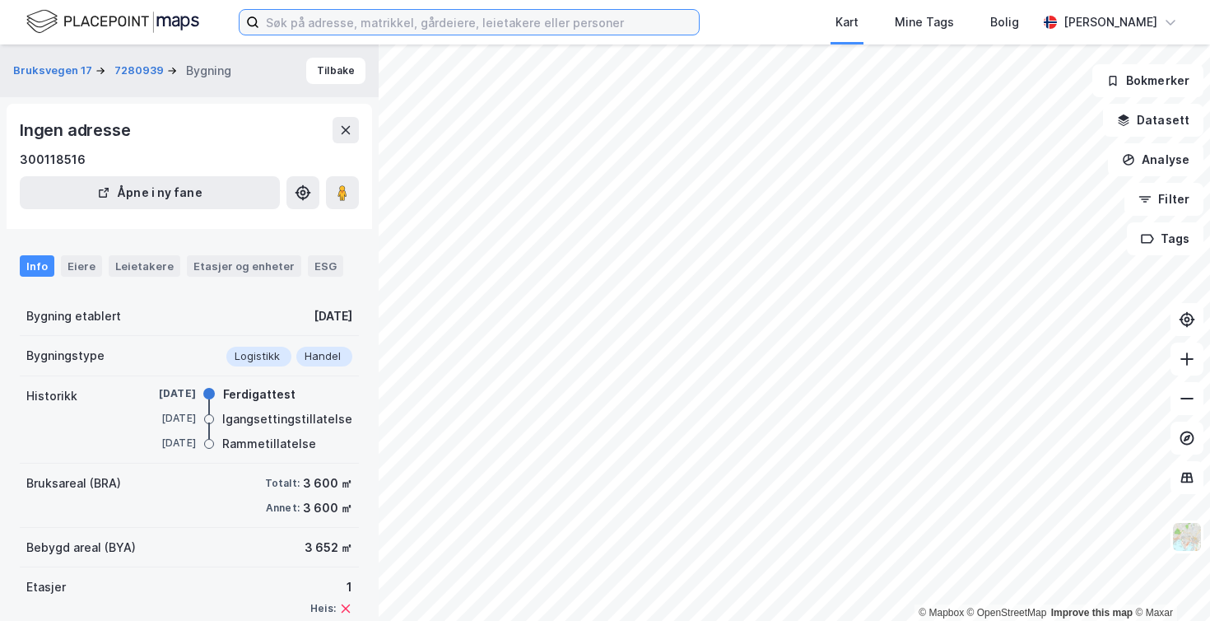
click at [282, 29] on input at bounding box center [479, 22] width 440 height 25
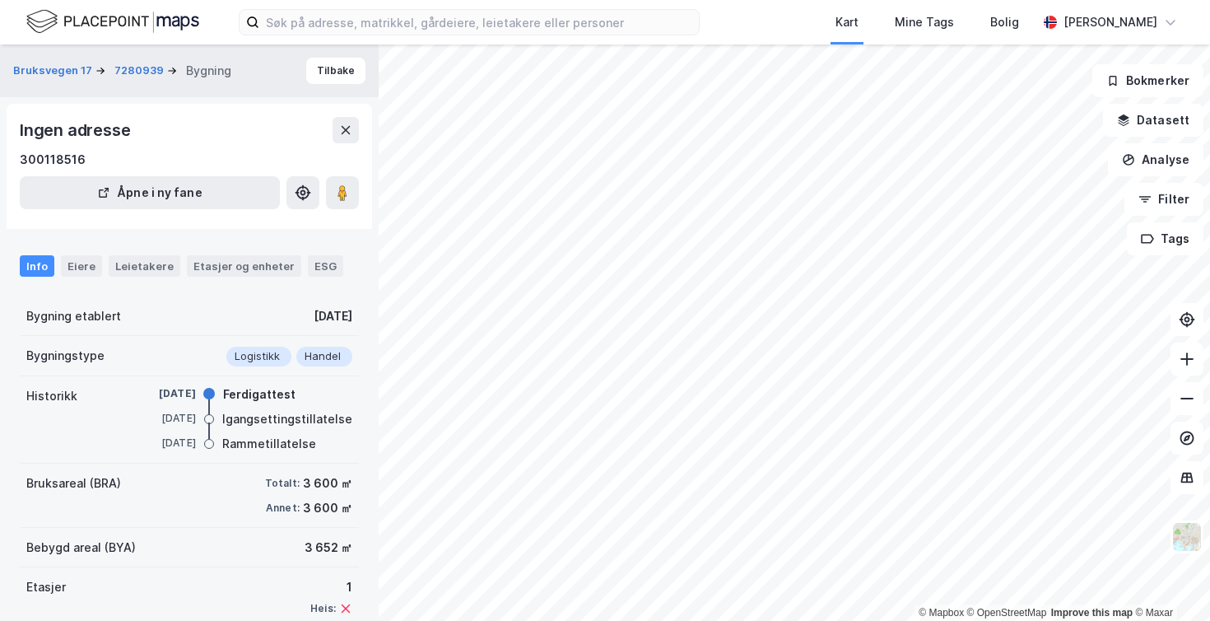
click at [195, 328] on div "Bygning etablert 12. jan. 2010" at bounding box center [189, 316] width 339 height 40
click at [329, 63] on button "Tilbake" at bounding box center [335, 71] width 59 height 26
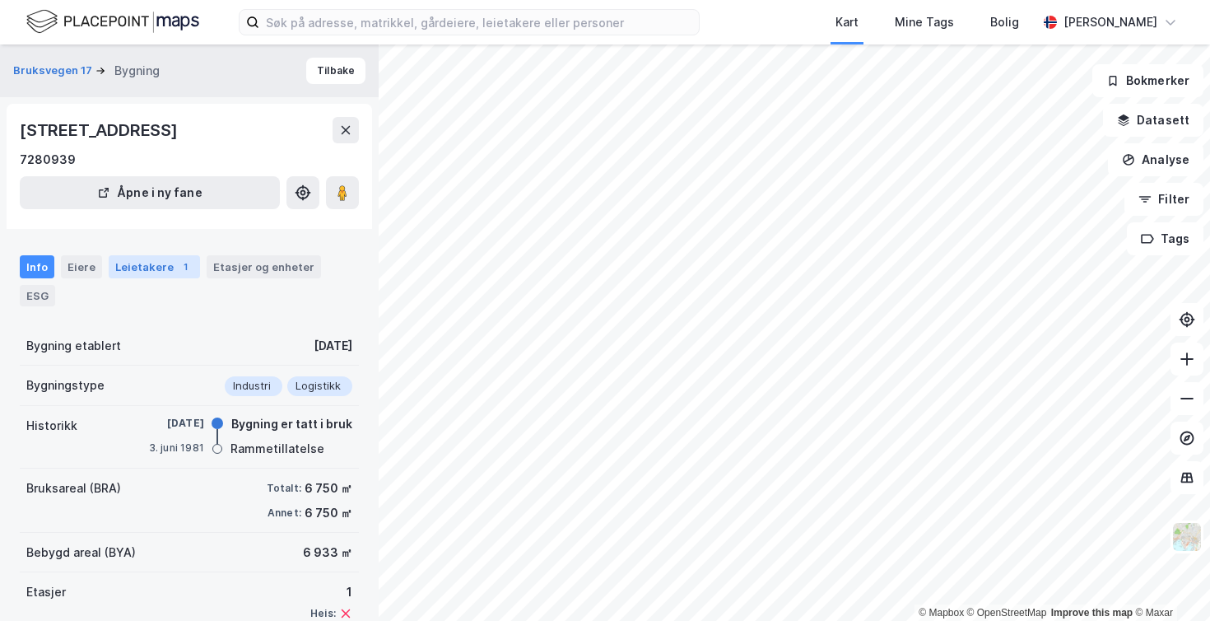
click at [141, 268] on div "Leietakere 1" at bounding box center [154, 266] width 91 height 23
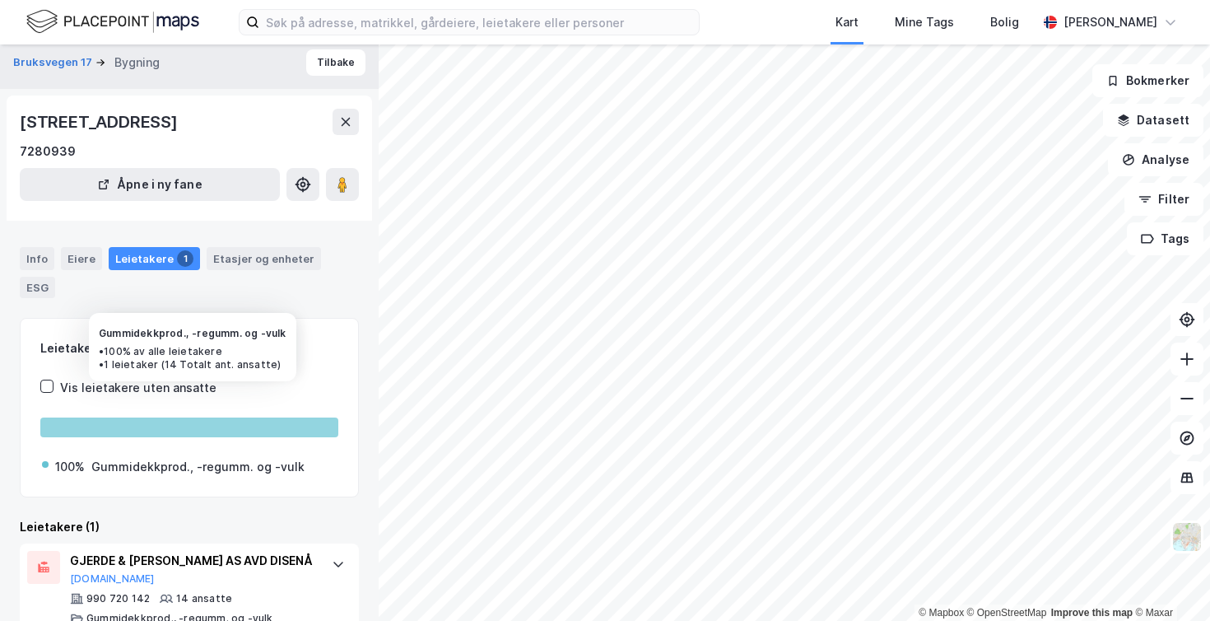
scroll to position [6, 0]
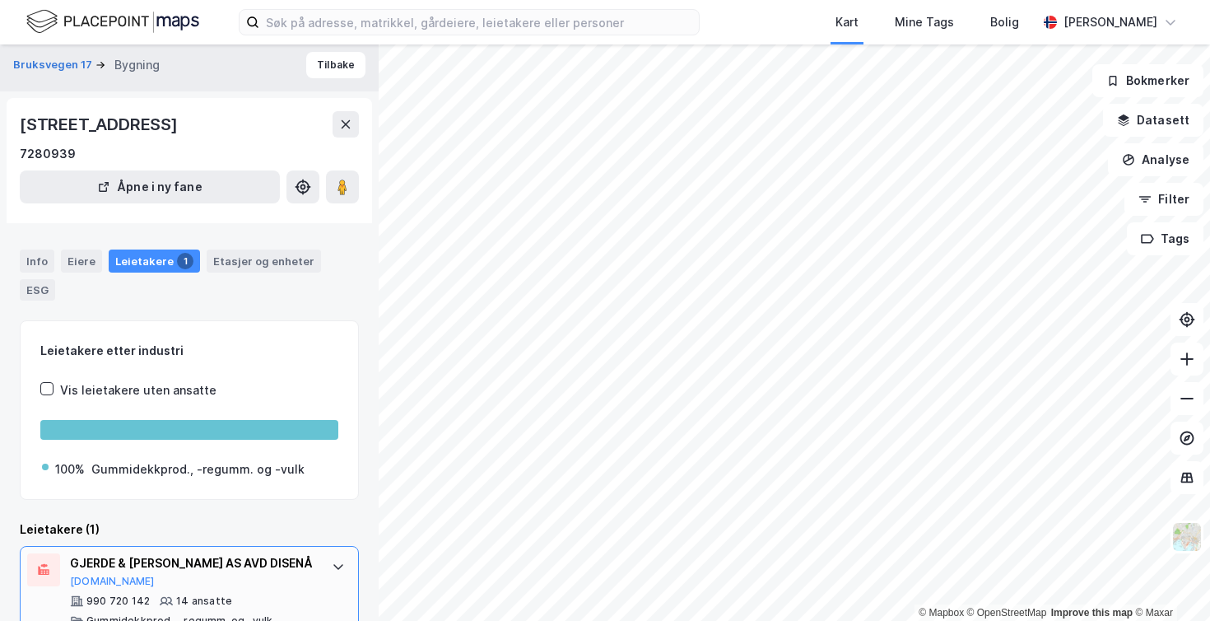
click at [184, 553] on div "GJERDE & BYHRING AS AVD DISENÅ" at bounding box center [192, 563] width 245 height 20
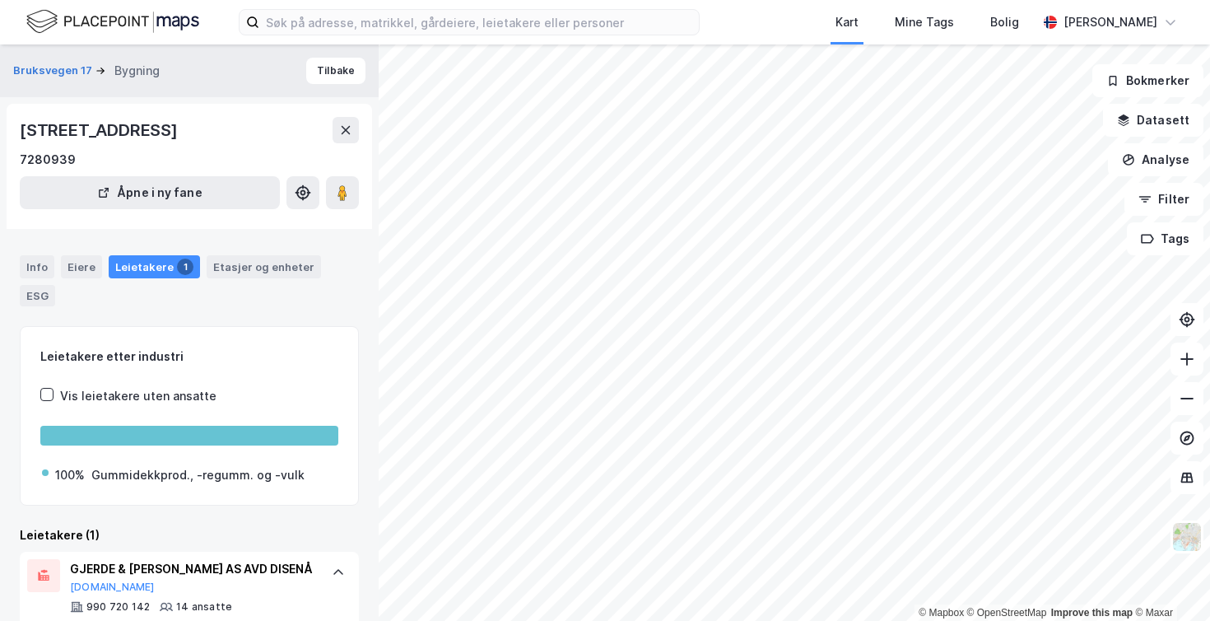
scroll to position [0, 0]
click at [254, 265] on div "Etasjer og enheter" at bounding box center [263, 266] width 101 height 15
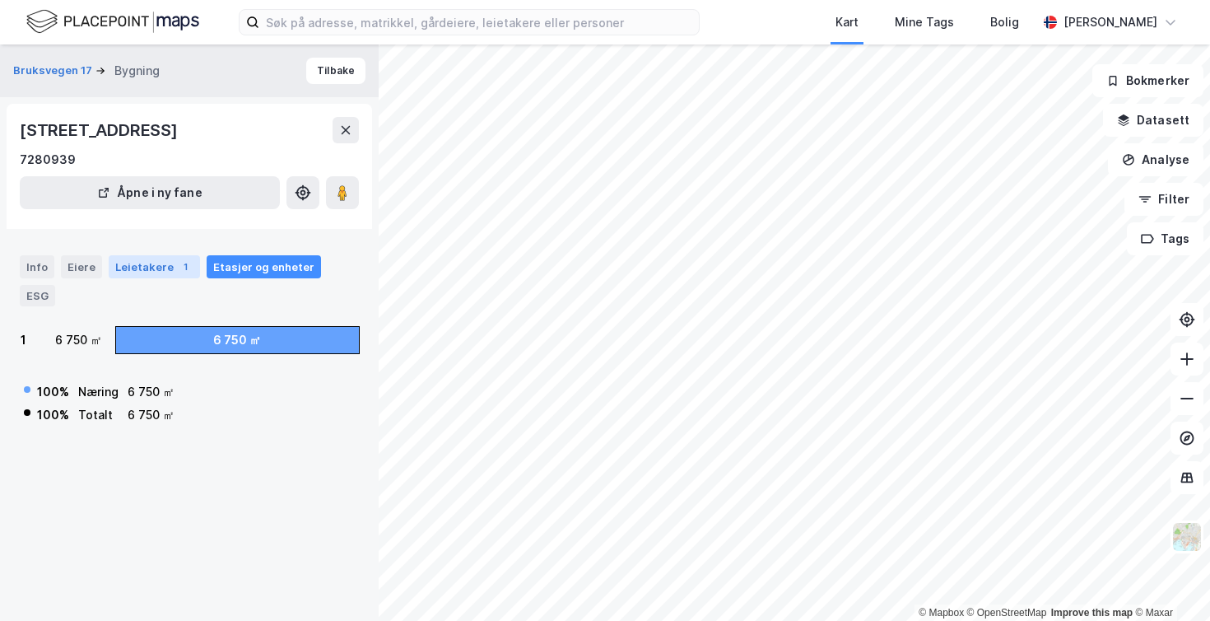
click at [165, 268] on div "Leietakere 1" at bounding box center [154, 266] width 91 height 23
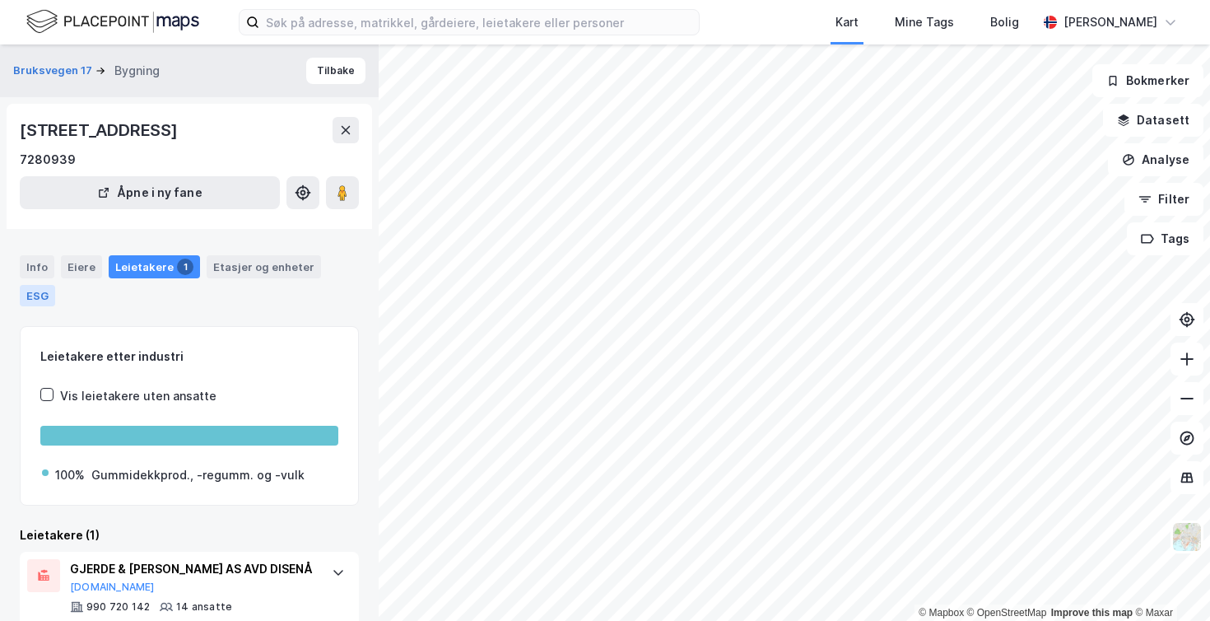
click at [55, 285] on div "ESG" at bounding box center [37, 295] width 35 height 21
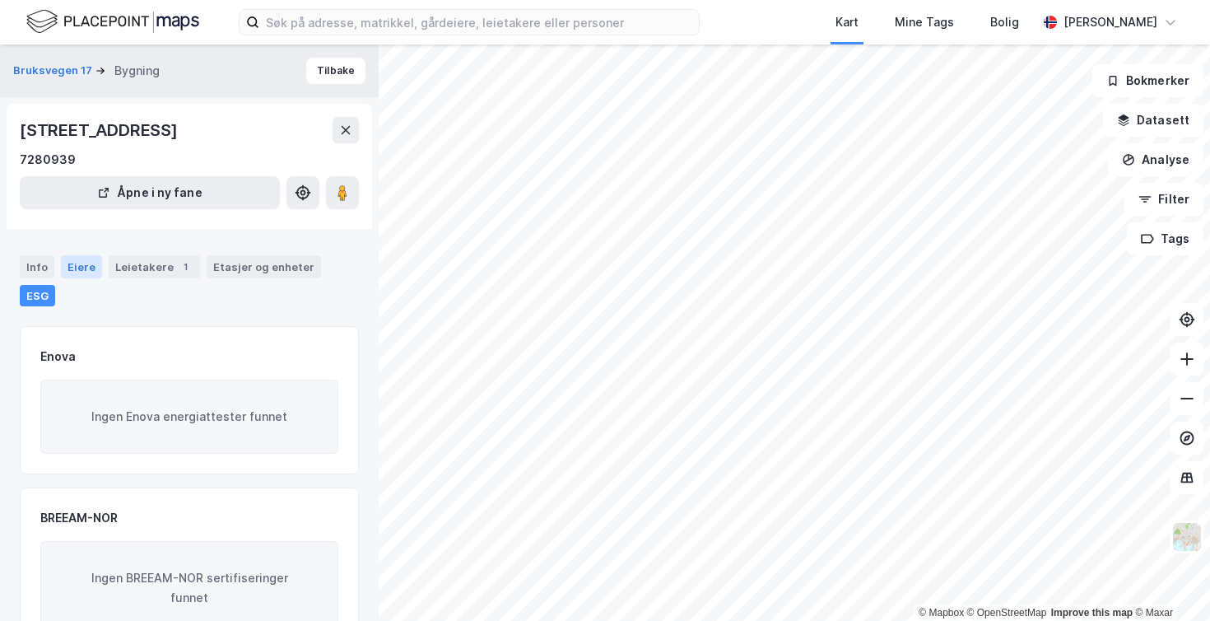
click at [84, 267] on div "Eiere" at bounding box center [81, 266] width 41 height 23
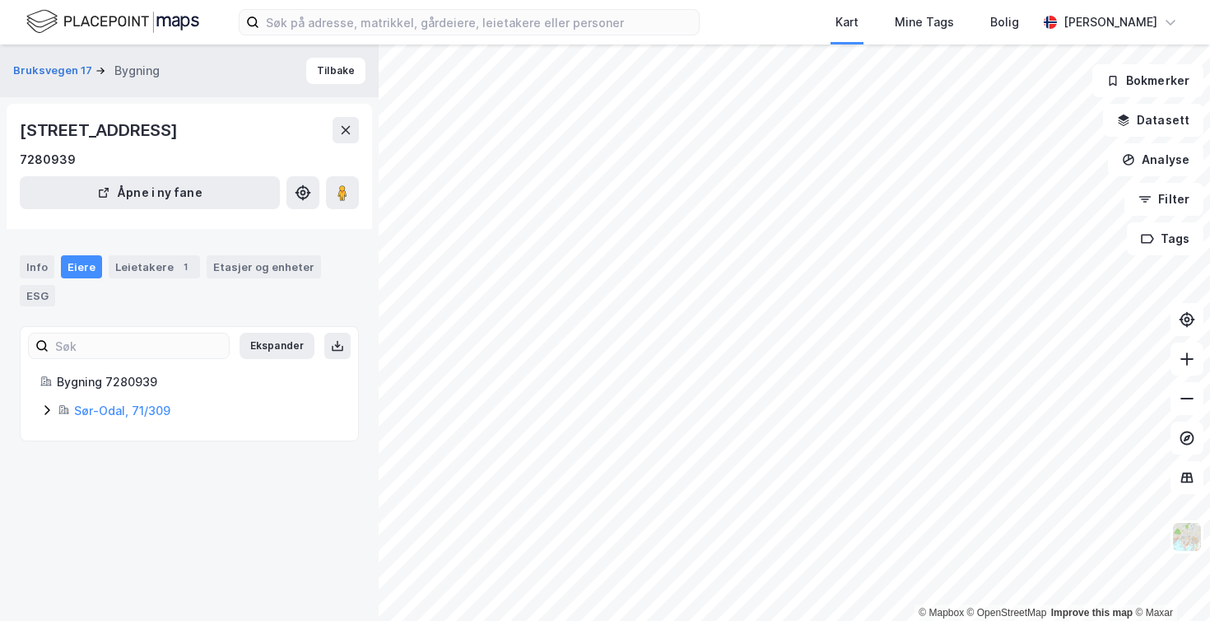
click at [123, 372] on div "Bygning 7280939" at bounding box center [198, 382] width 282 height 20
click at [110, 403] on link "Sør-Odal, 71/309" at bounding box center [122, 410] width 96 height 14
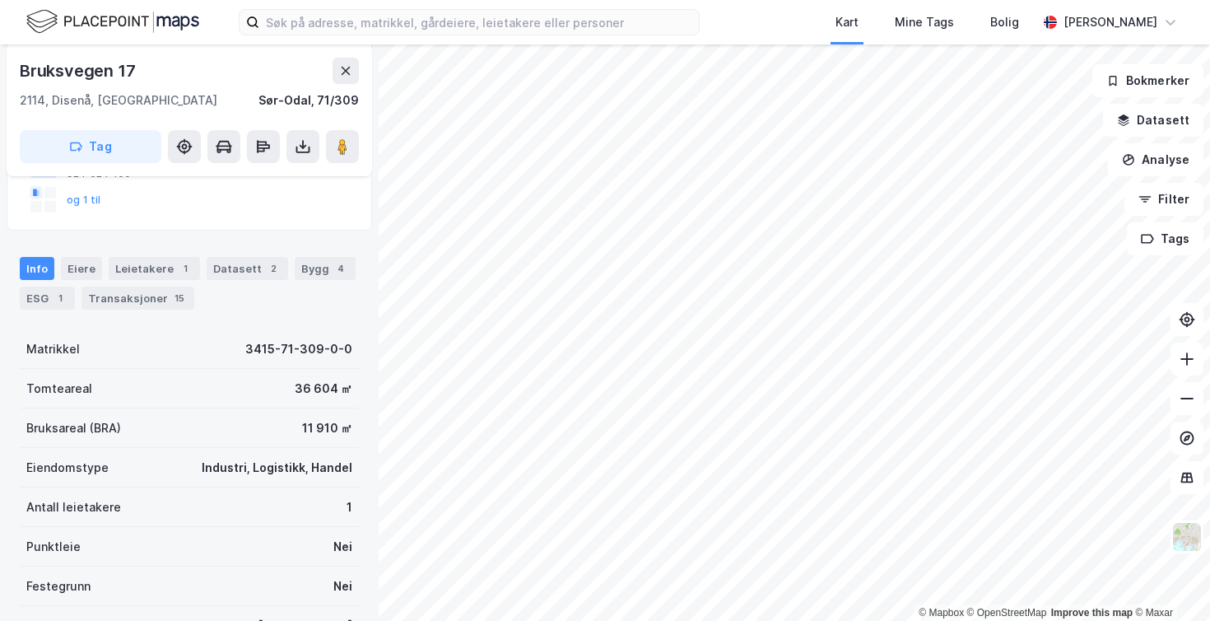
scroll to position [114, 0]
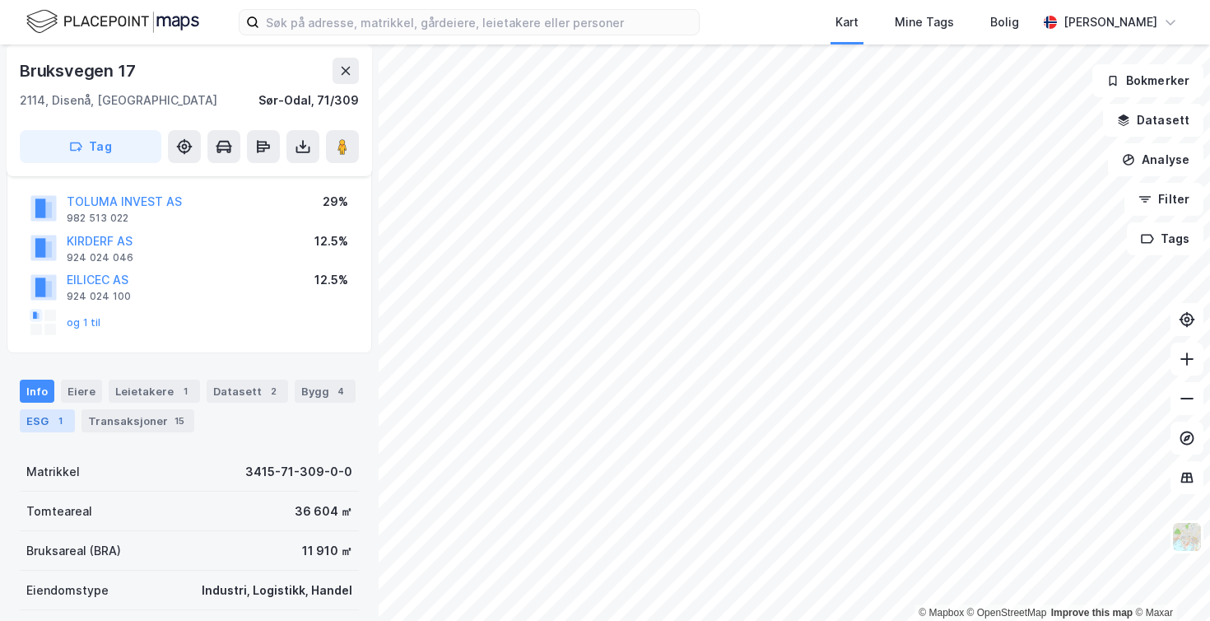
click at [49, 409] on div "ESG 1" at bounding box center [47, 420] width 55 height 23
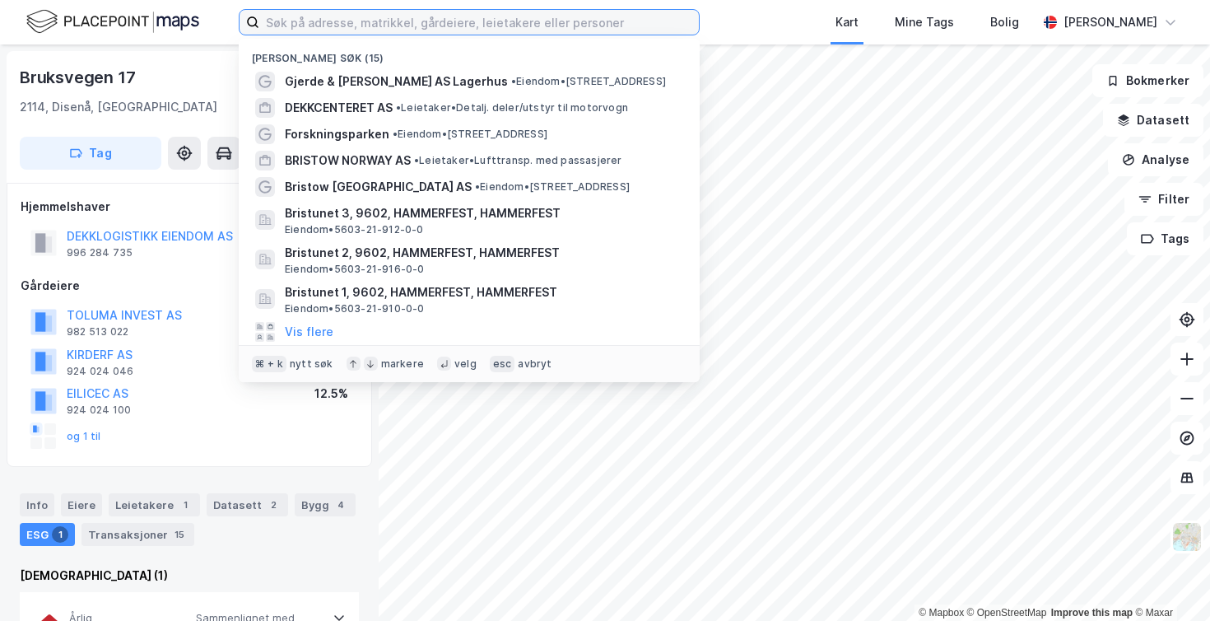
click at [315, 21] on input at bounding box center [479, 22] width 440 height 25
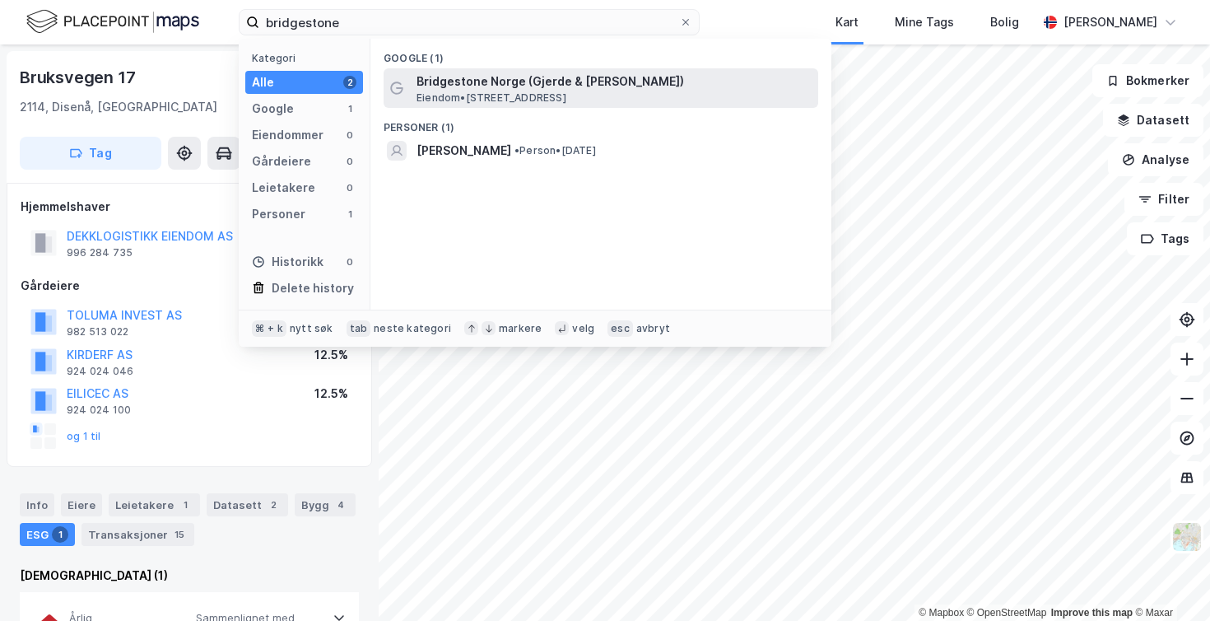
click at [451, 81] on span "Bridgestone Norge (Gjerde & [PERSON_NAME])" at bounding box center [613, 82] width 395 height 20
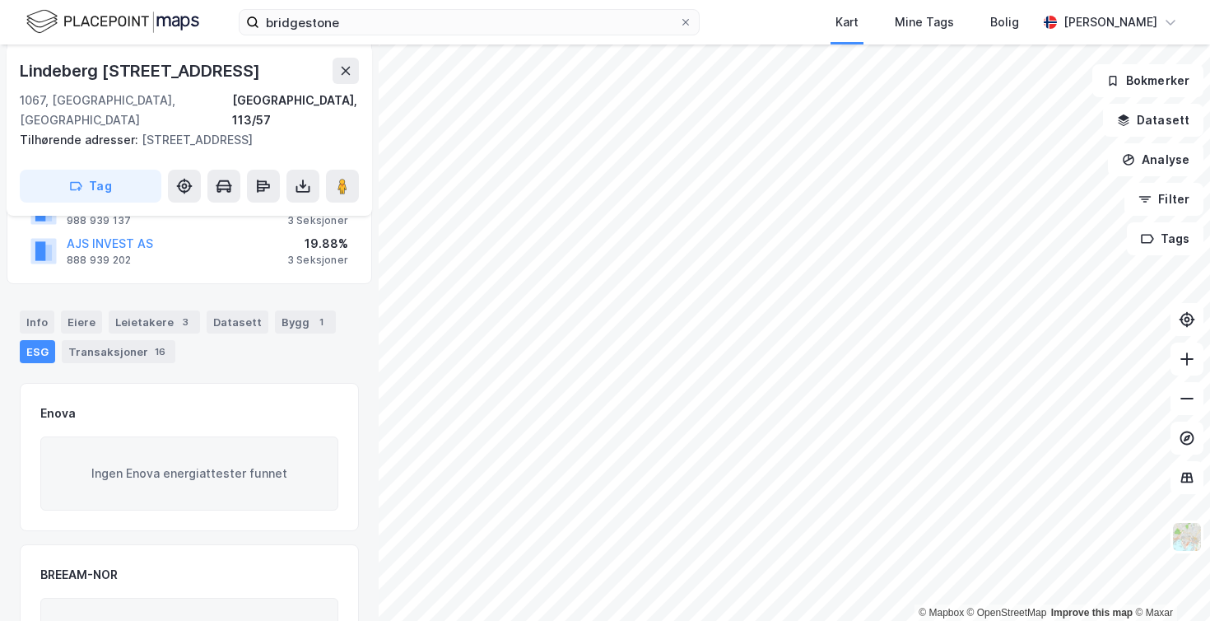
scroll to position [230, 0]
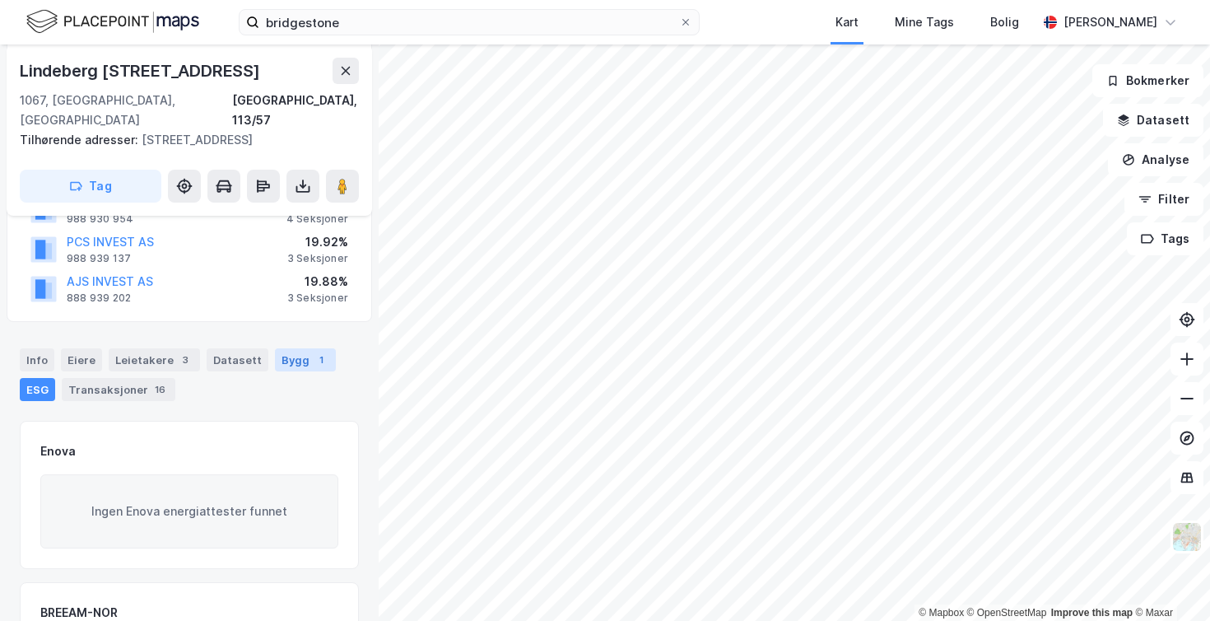
click at [313, 351] on div "1" at bounding box center [321, 359] width 16 height 16
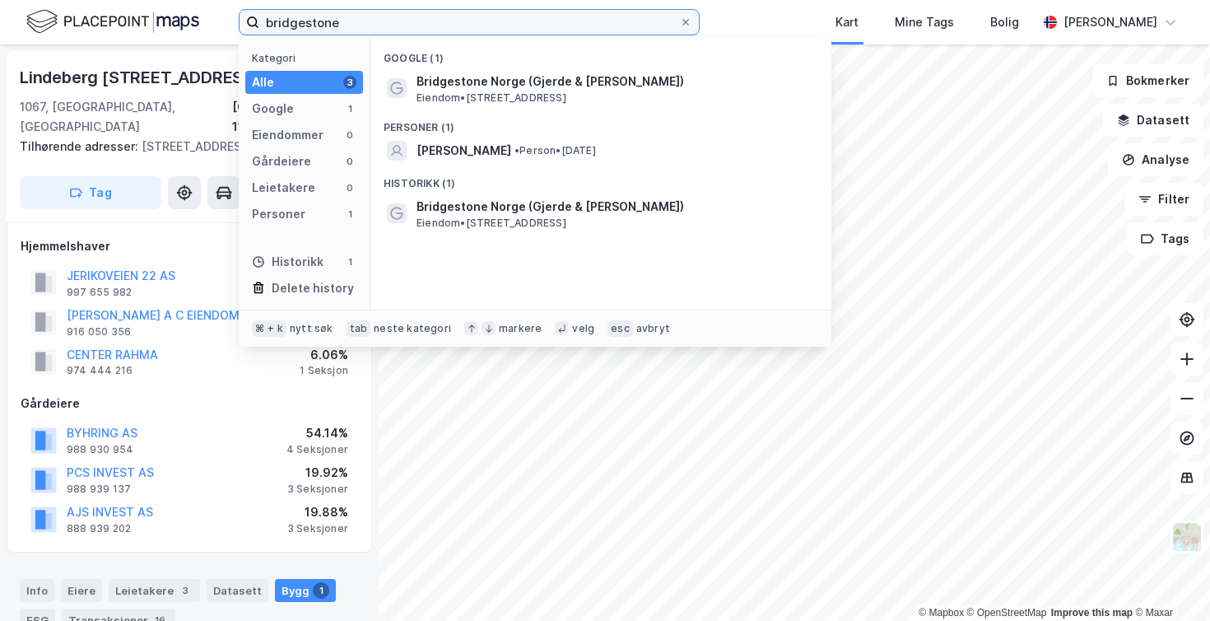
click at [315, 17] on input "bridgestone" at bounding box center [469, 22] width 420 height 25
paste input "990720142"
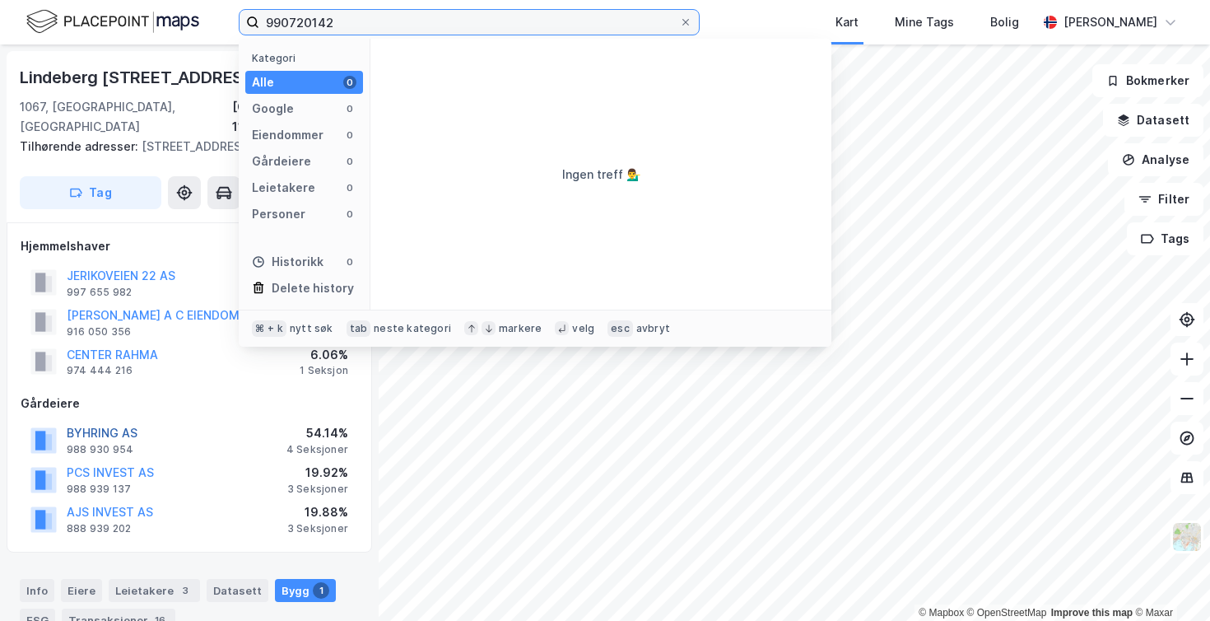
type input "990720142"
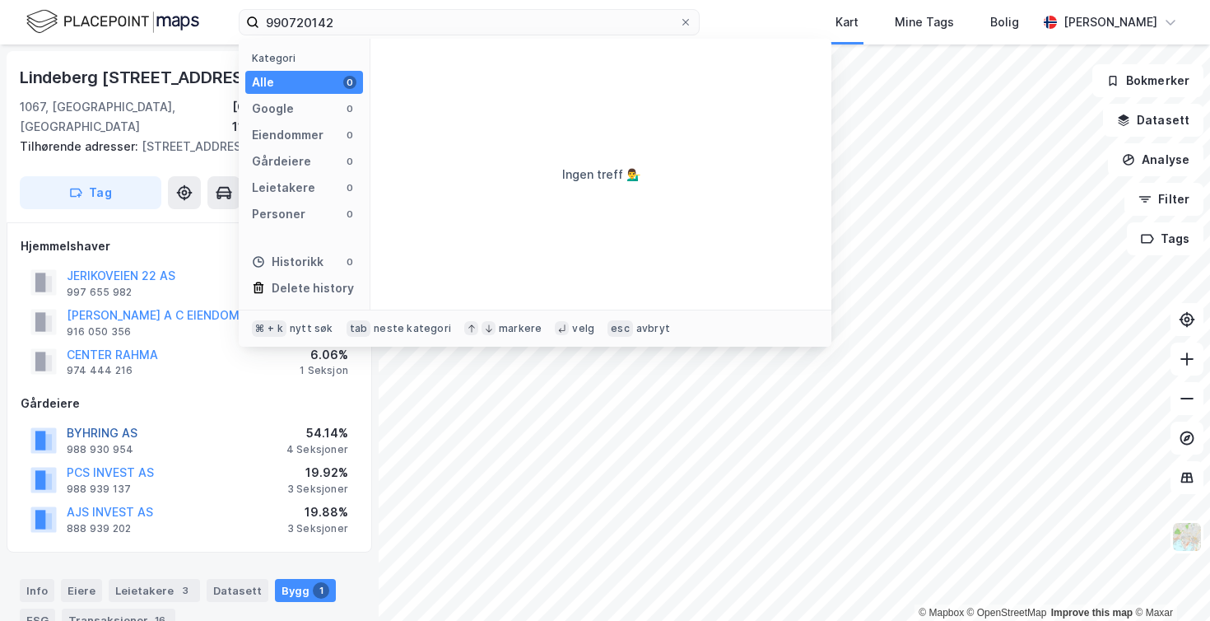
click at [0, 0] on button "BYHRING AS" at bounding box center [0, 0] width 0 height 0
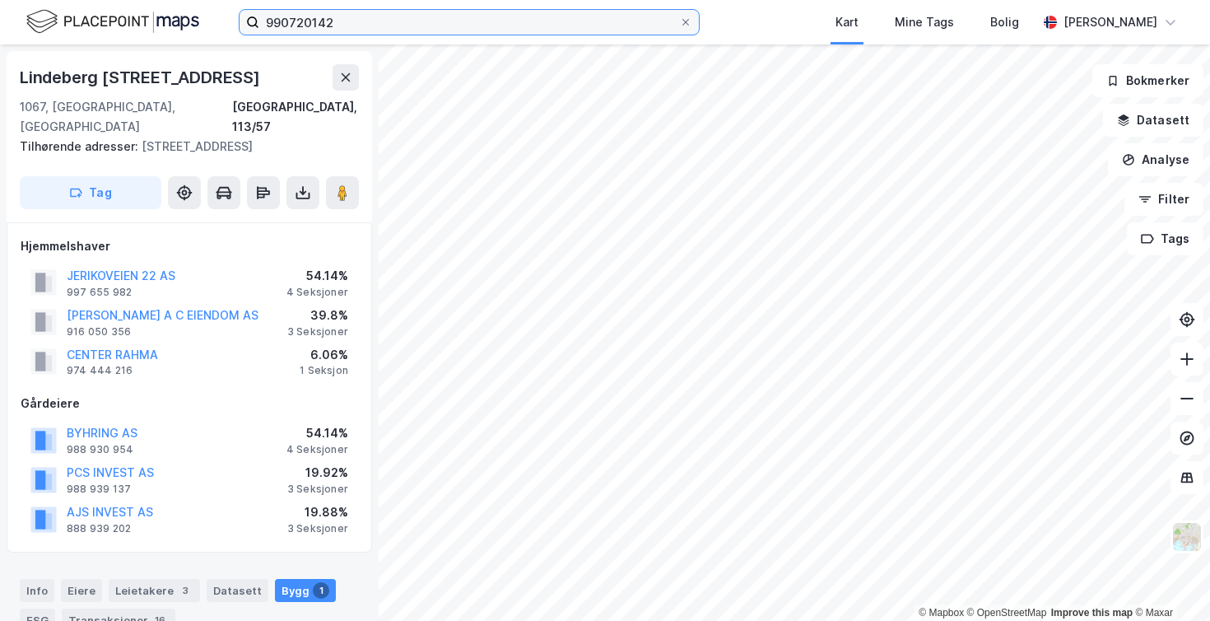
click at [532, 22] on input "990720142" at bounding box center [469, 22] width 420 height 25
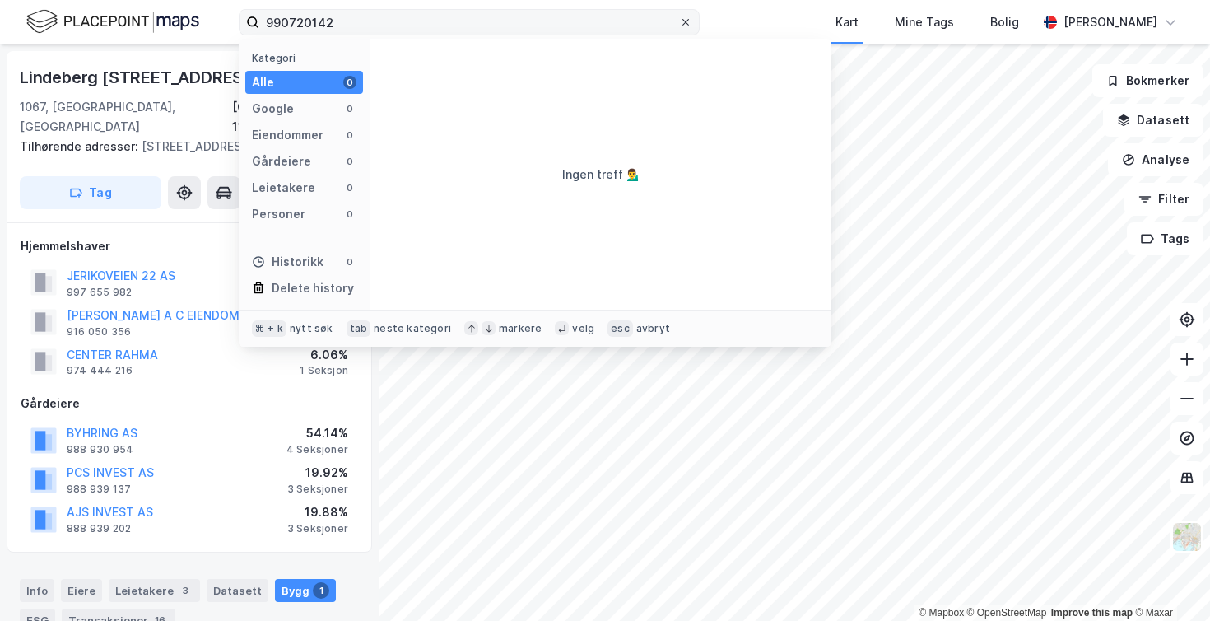
click at [683, 24] on icon at bounding box center [686, 22] width 10 height 10
click at [679, 24] on input "990720142" at bounding box center [469, 22] width 420 height 25
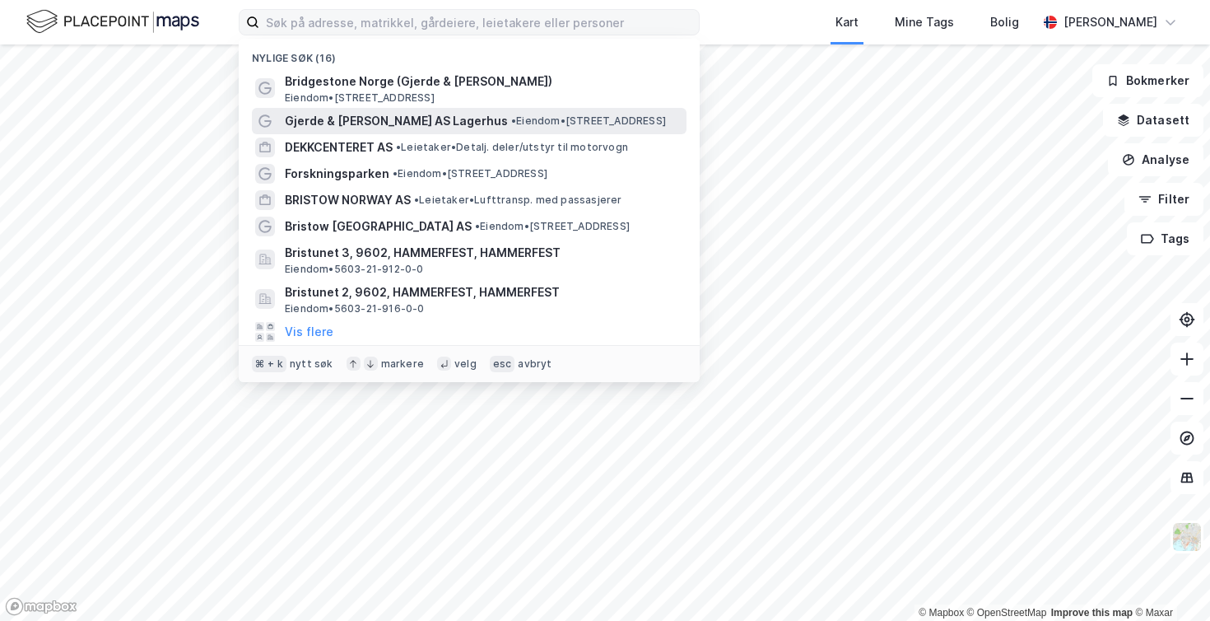
click at [370, 119] on span "Gjerde & [PERSON_NAME] AS Lagerhus" at bounding box center [396, 121] width 223 height 20
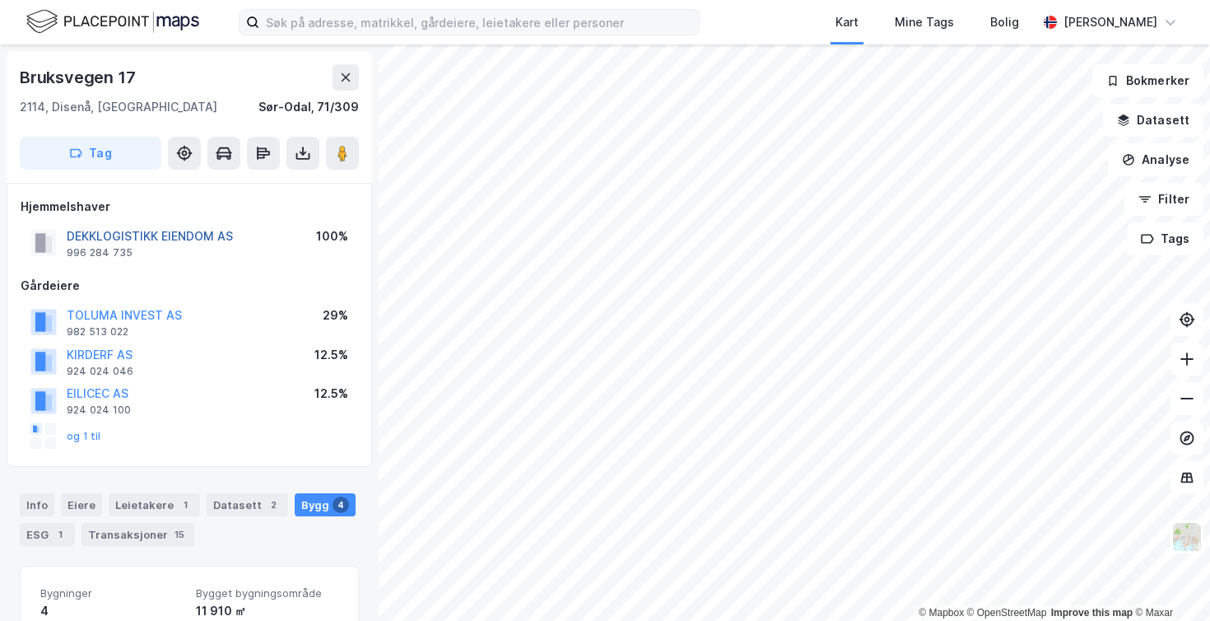
click at [0, 0] on button "DEKKLOGISTIKK EIENDOM AS" at bounding box center [0, 0] width 0 height 0
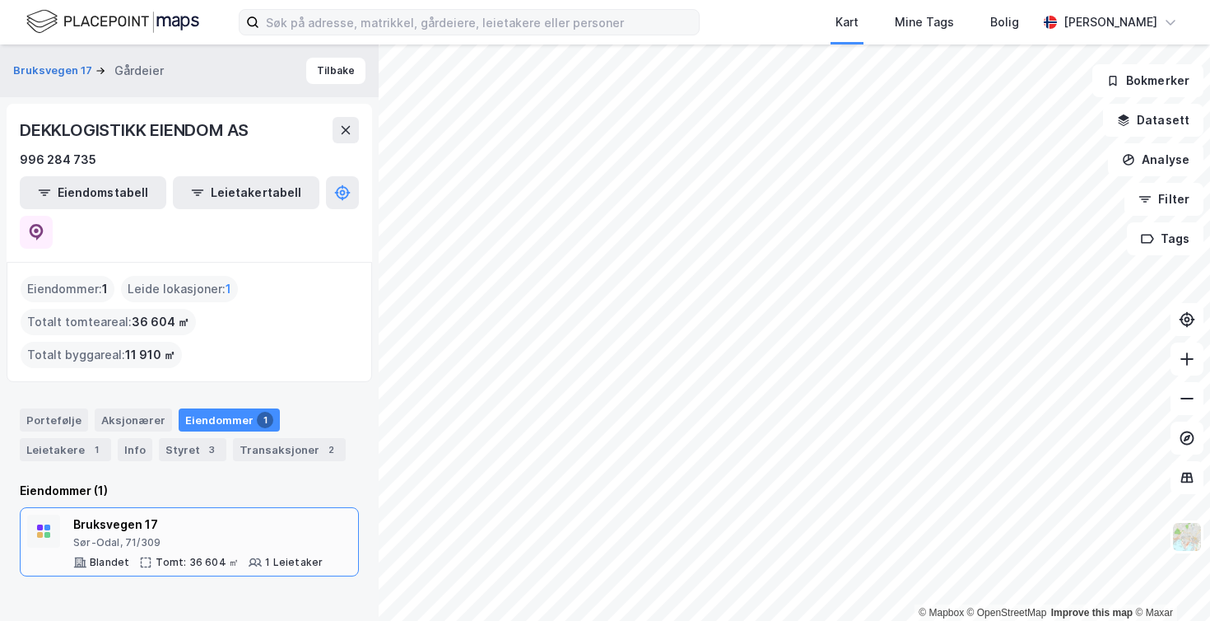
click at [118, 536] on div "Sør-Odal, 71/309" at bounding box center [197, 542] width 249 height 13
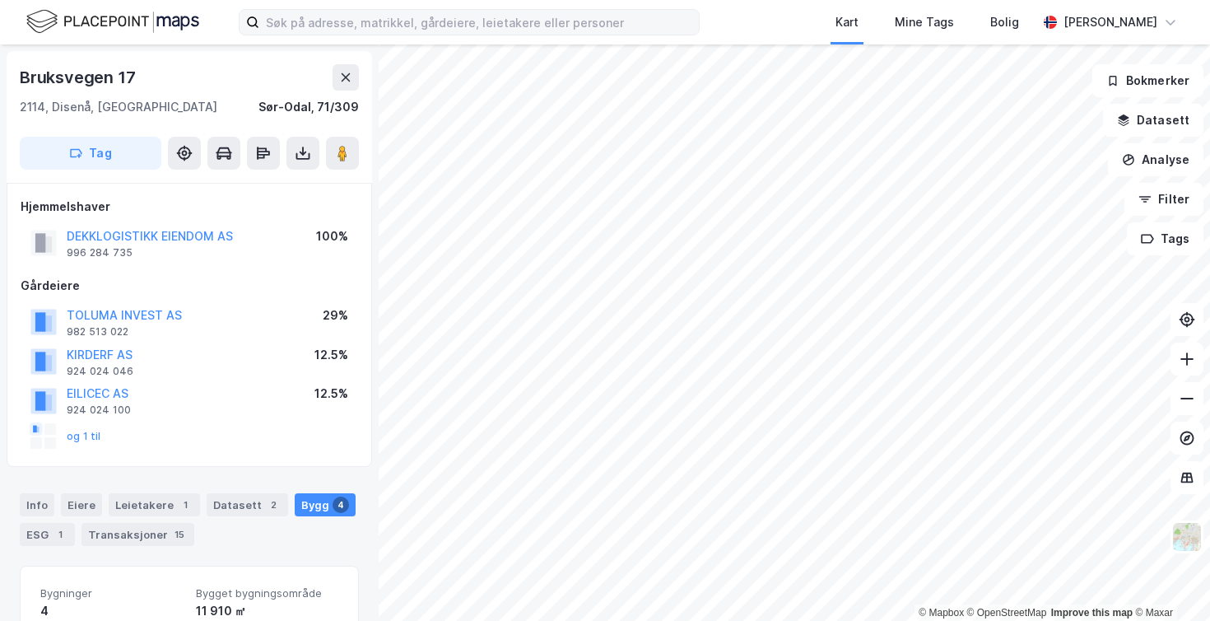
click at [312, 496] on div "Bygg 4" at bounding box center [325, 504] width 61 height 23
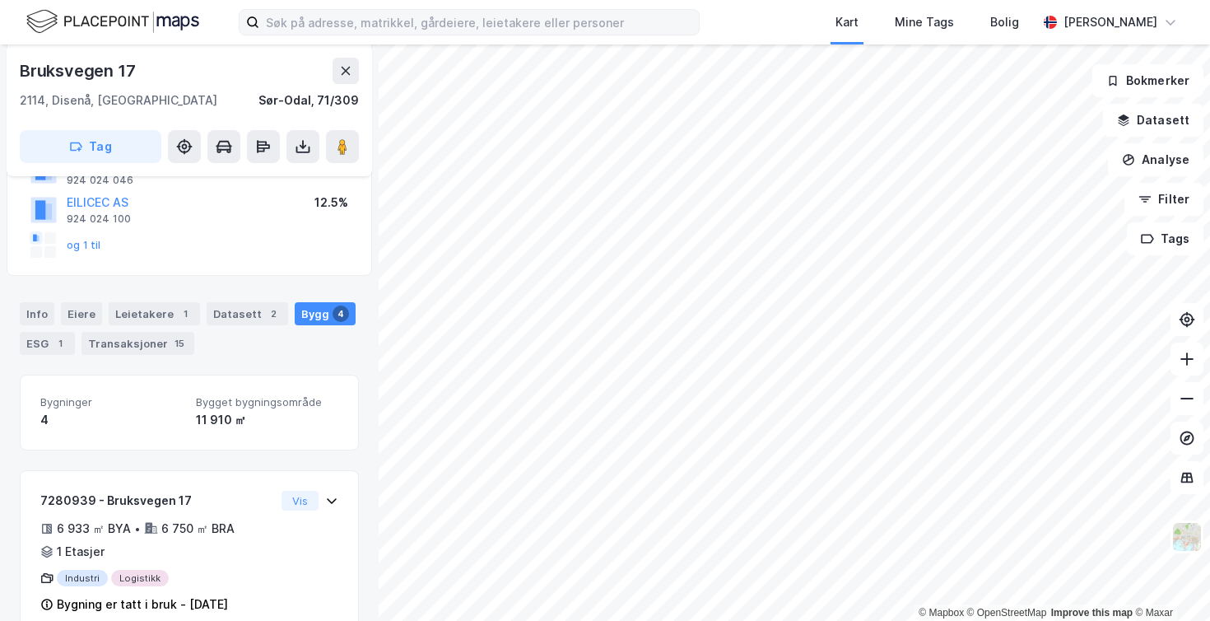
scroll to position [49, 0]
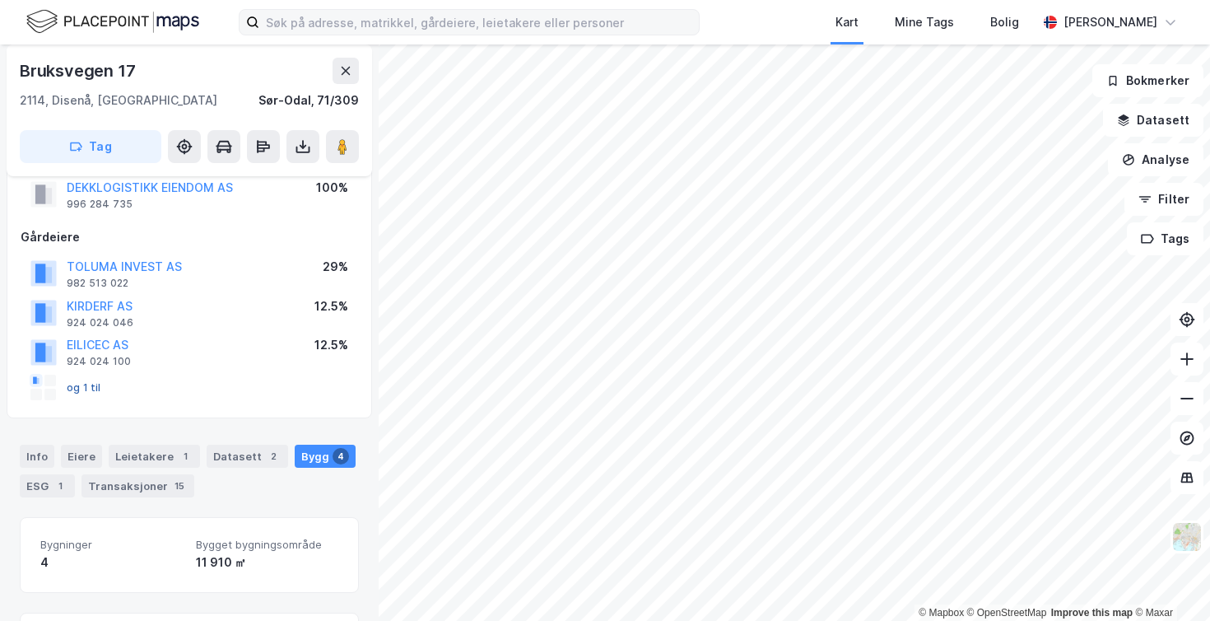
click at [0, 0] on button "og 1 til" at bounding box center [0, 0] width 0 height 0
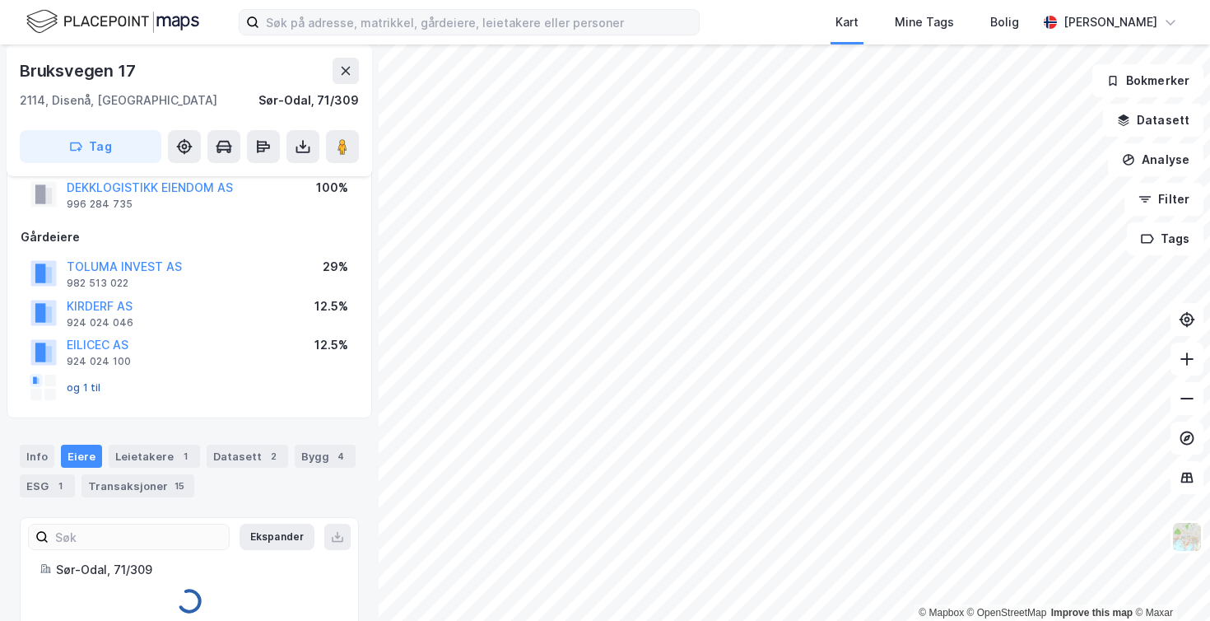
scroll to position [73, 0]
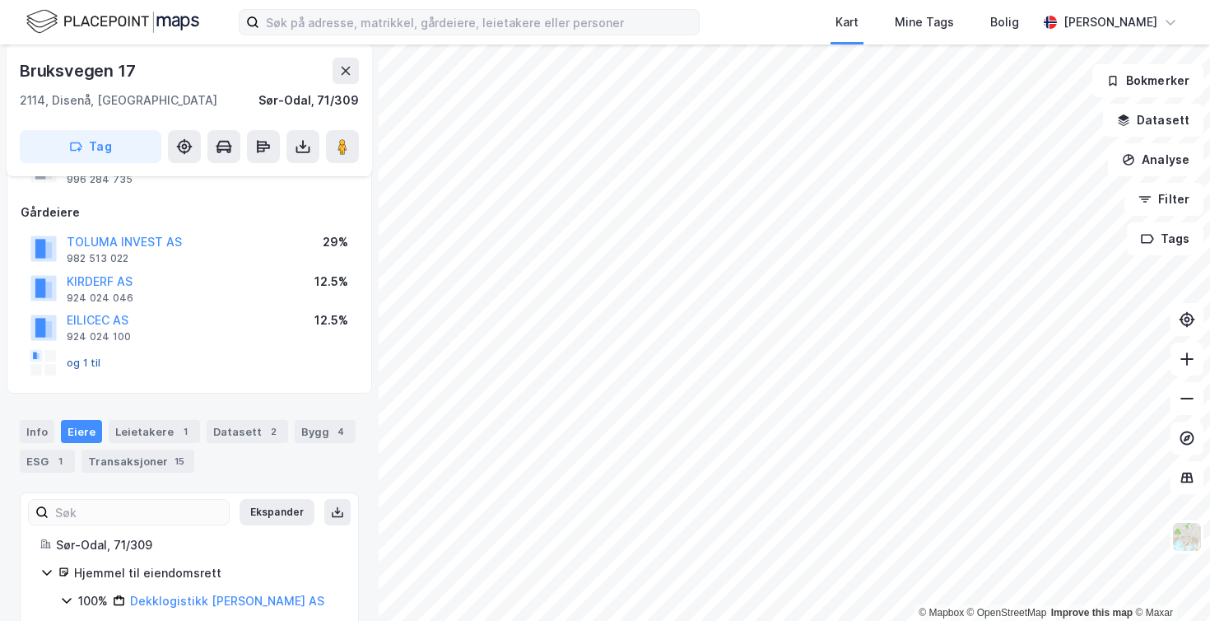
click at [0, 0] on button "og 1 til" at bounding box center [0, 0] width 0 height 0
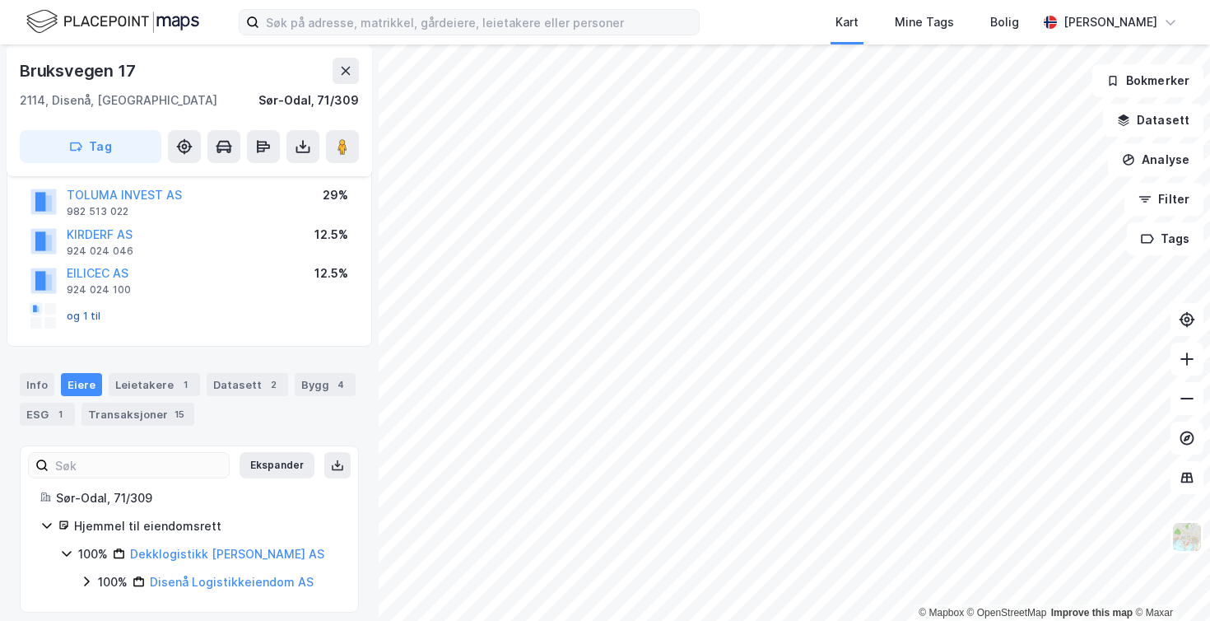
click at [0, 0] on button "og 1 til" at bounding box center [0, 0] width 0 height 0
click at [189, 547] on link "Dekklogistikk Eiendom AS" at bounding box center [227, 554] width 194 height 14
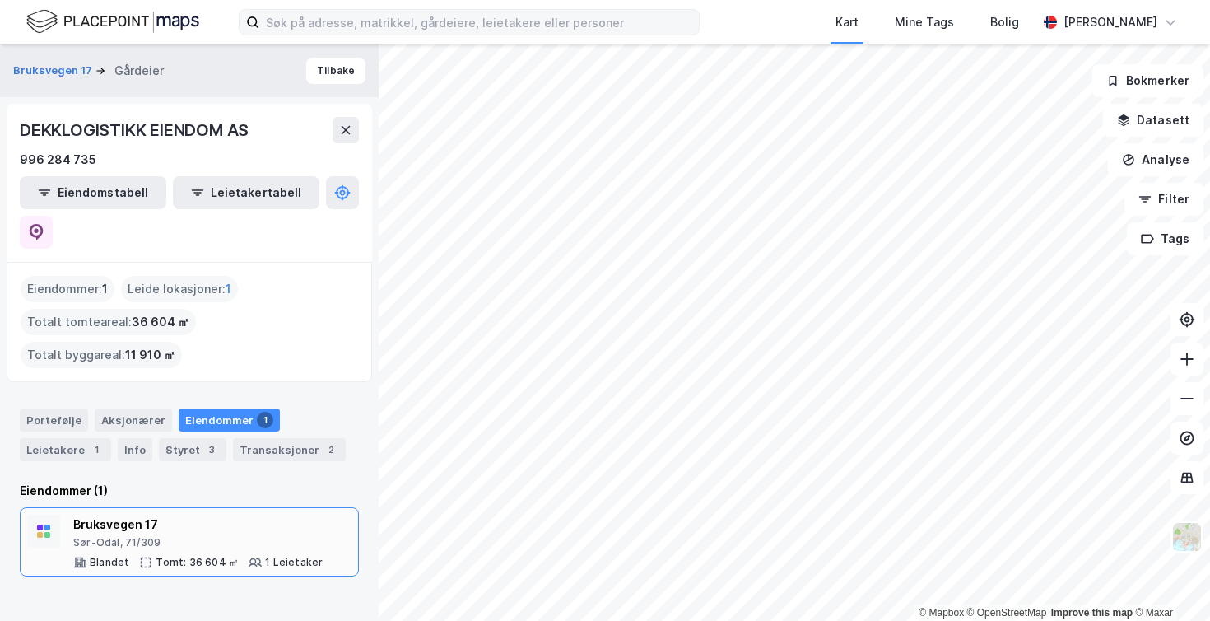
click at [118, 536] on div "Sør-Odal, 71/309" at bounding box center [197, 542] width 249 height 13
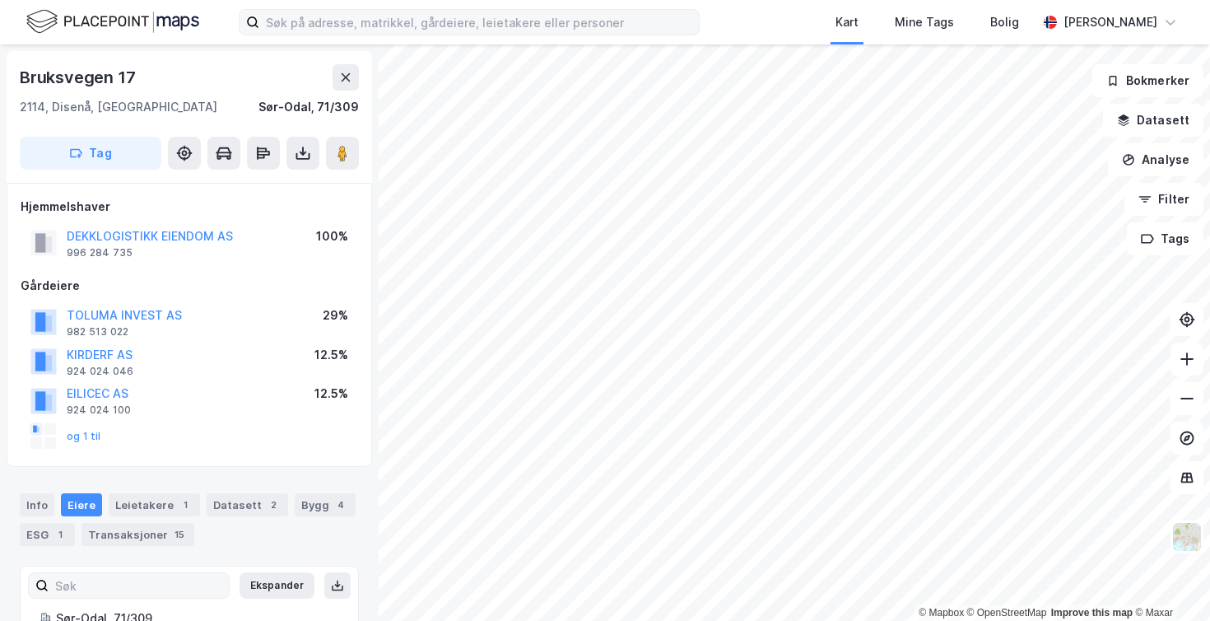
scroll to position [120, 0]
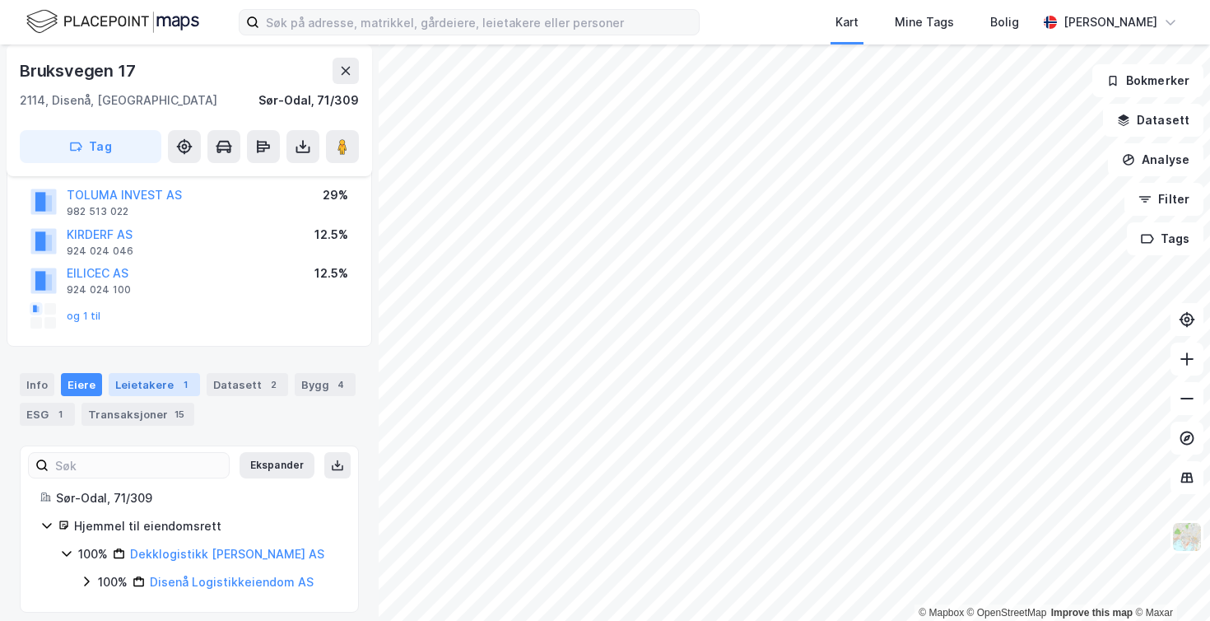
click at [150, 378] on div "Leietakere 1" at bounding box center [154, 384] width 91 height 23
